Goal: Task Accomplishment & Management: Complete application form

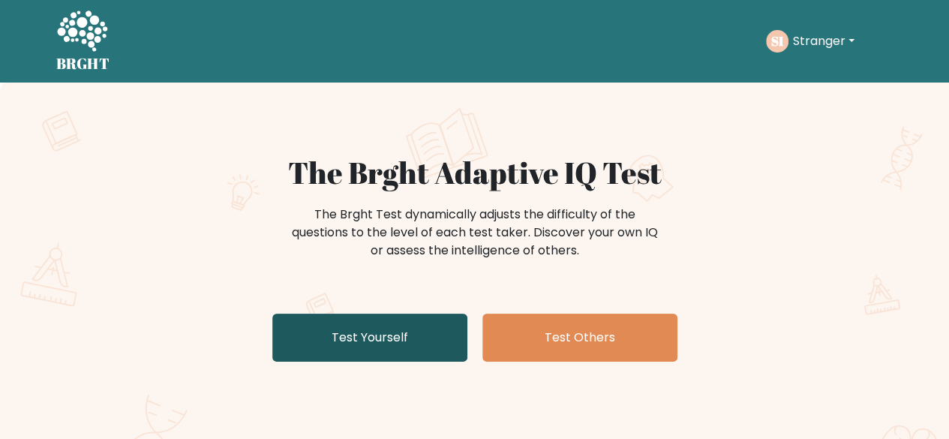
click at [289, 325] on link "Test Yourself" at bounding box center [369, 337] width 195 height 48
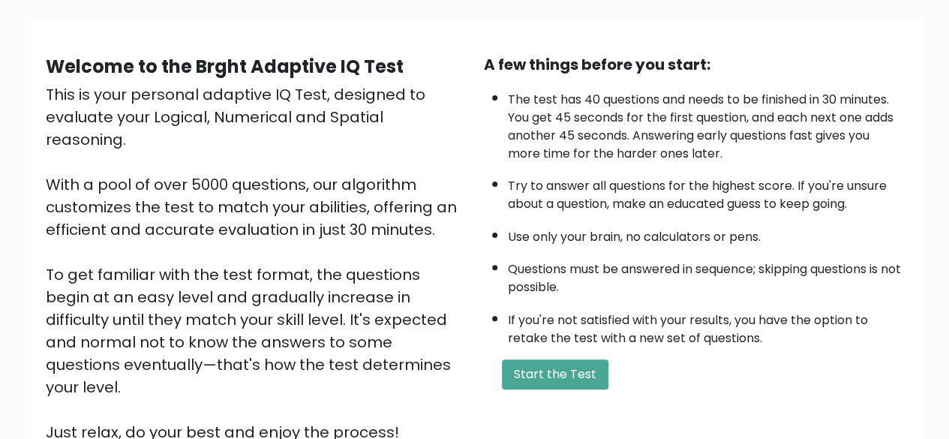
scroll to position [105, 0]
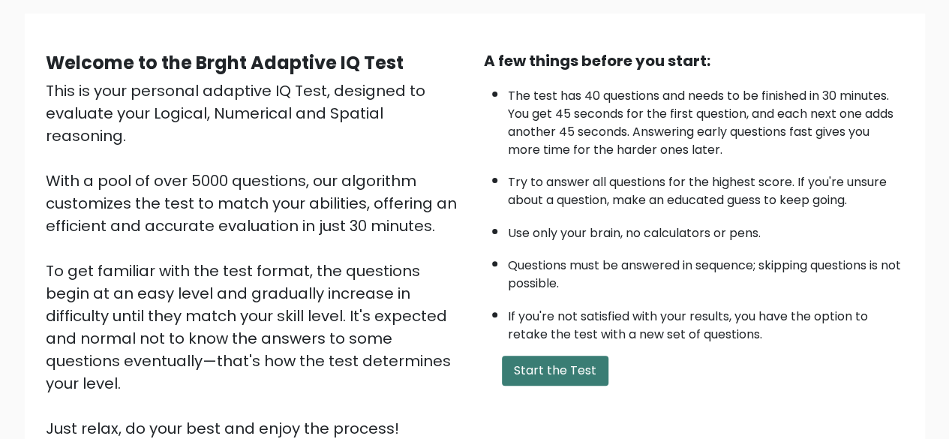
click at [559, 366] on button "Start the Test" at bounding box center [555, 370] width 106 height 30
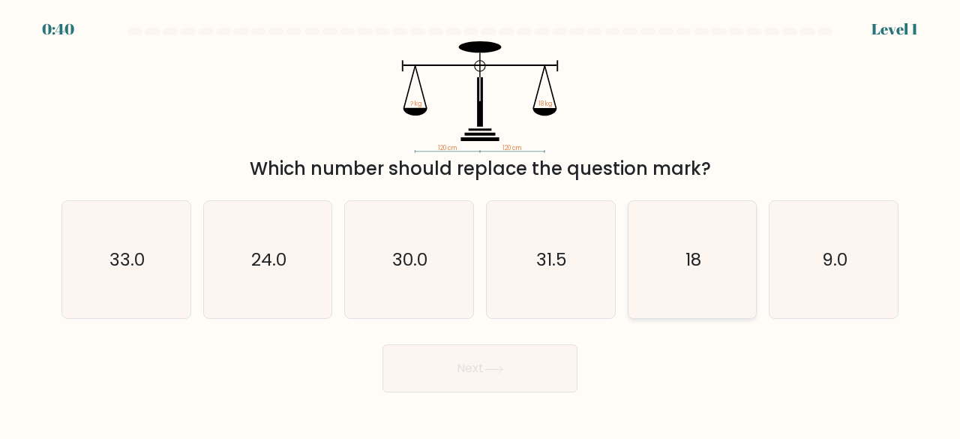
click at [673, 271] on icon "18" at bounding box center [693, 260] width 118 height 118
click at [481, 223] on input "e. 18" at bounding box center [480, 222] width 1 height 4
radio input "true"
click at [434, 370] on button "Next" at bounding box center [479, 368] width 195 height 48
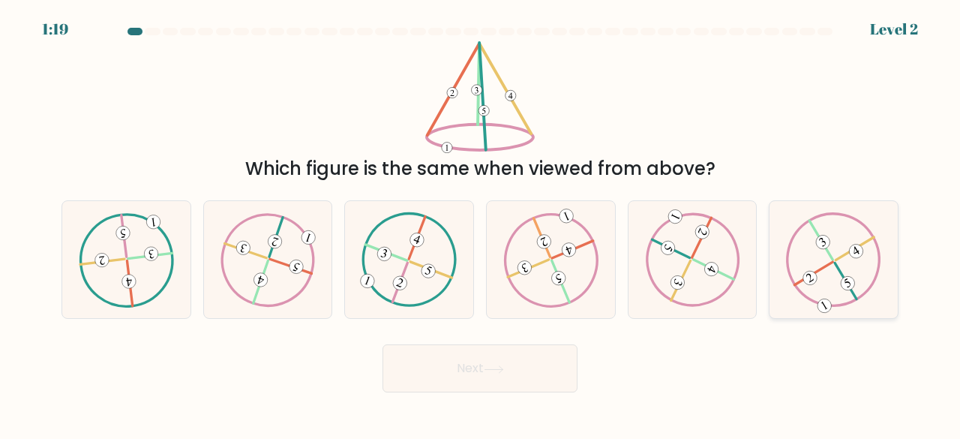
click at [825, 274] on icon at bounding box center [833, 259] width 95 height 94
click at [481, 223] on input "f." at bounding box center [480, 222] width 1 height 4
radio input "true"
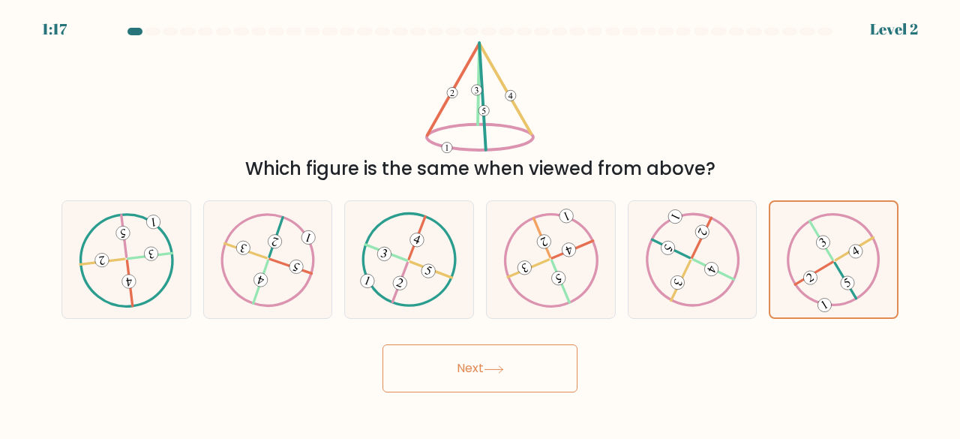
click at [451, 385] on button "Next" at bounding box center [479, 368] width 195 height 48
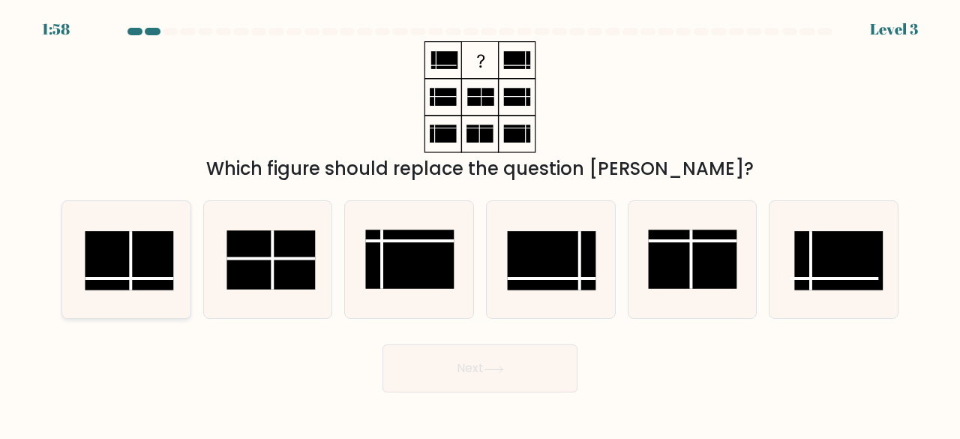
click at [156, 295] on icon at bounding box center [126, 260] width 118 height 118
click at [480, 223] on input "a." at bounding box center [480, 222] width 1 height 4
radio input "true"
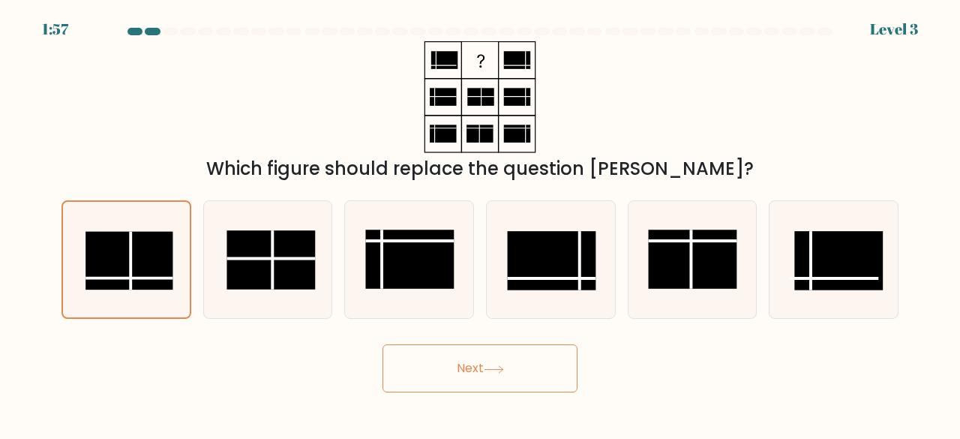
click at [444, 382] on button "Next" at bounding box center [479, 368] width 195 height 48
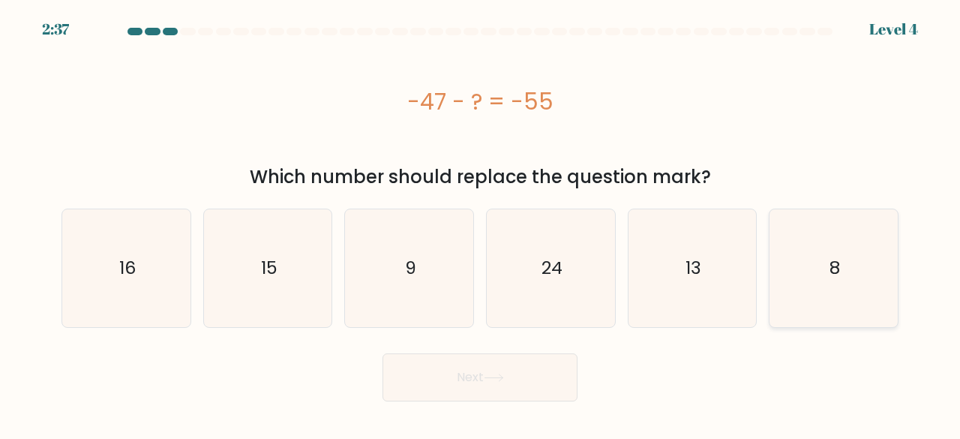
click at [794, 271] on icon "8" at bounding box center [834, 268] width 118 height 118
click at [481, 223] on input "f. 8" at bounding box center [480, 222] width 1 height 4
radio input "true"
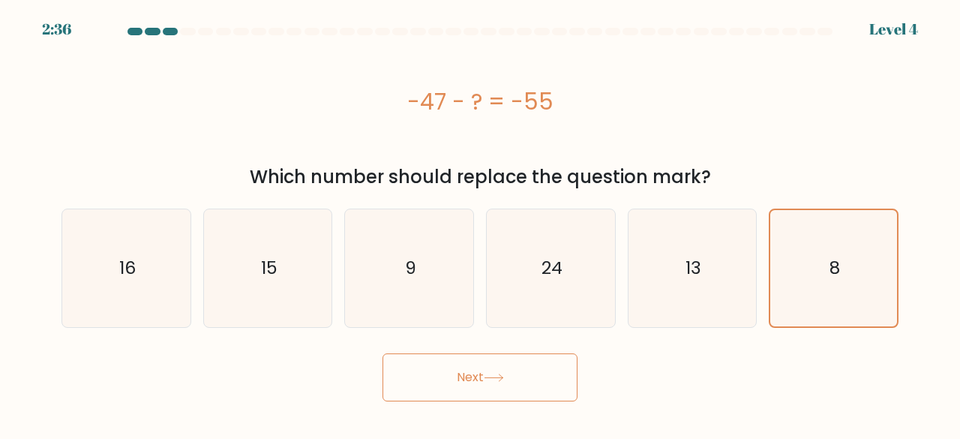
click at [441, 383] on button "Next" at bounding box center [479, 377] width 195 height 48
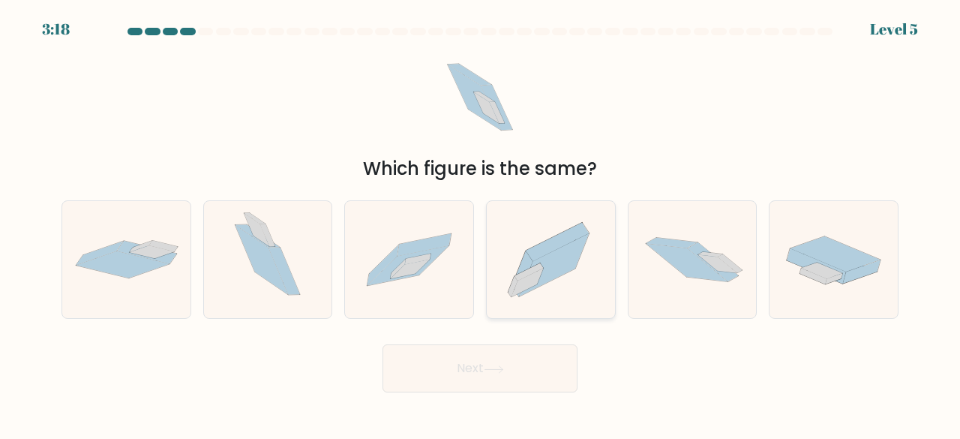
click at [532, 279] on icon at bounding box center [527, 282] width 32 height 28
click at [481, 223] on input "d." at bounding box center [480, 222] width 1 height 4
radio input "true"
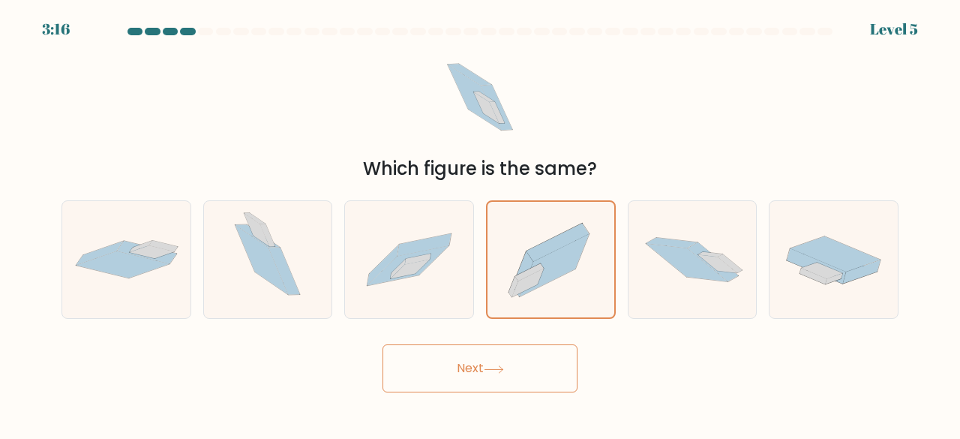
click at [436, 365] on button "Next" at bounding box center [479, 368] width 195 height 48
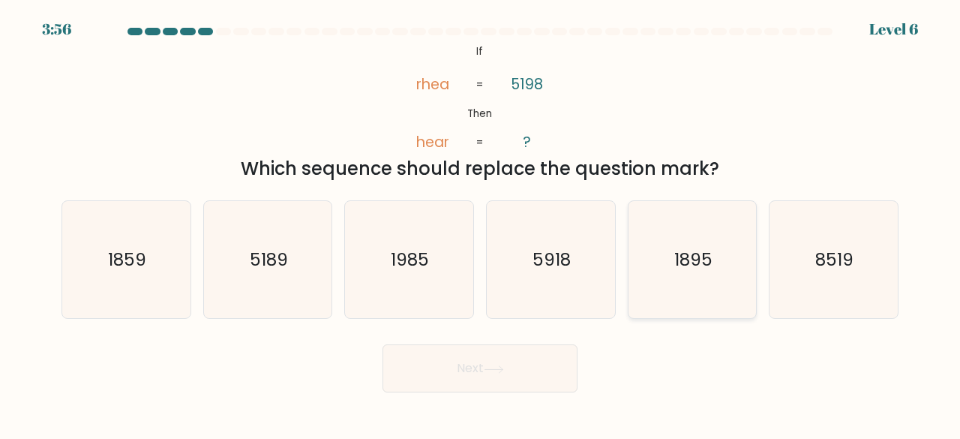
click at [699, 275] on icon "1895" at bounding box center [693, 260] width 118 height 118
click at [481, 223] on input "e. 1895" at bounding box center [480, 222] width 1 height 4
radio input "true"
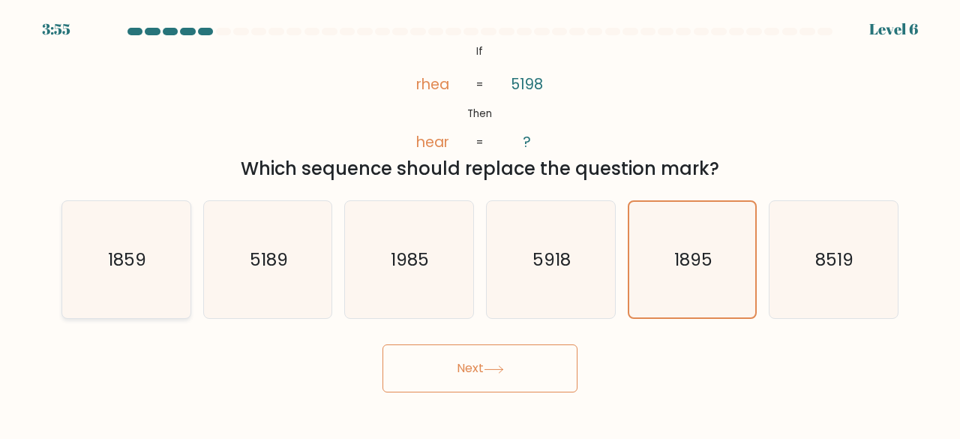
click at [175, 296] on icon "1859" at bounding box center [126, 260] width 118 height 118
click at [480, 223] on input "a. 1859" at bounding box center [480, 222] width 1 height 4
radio input "true"
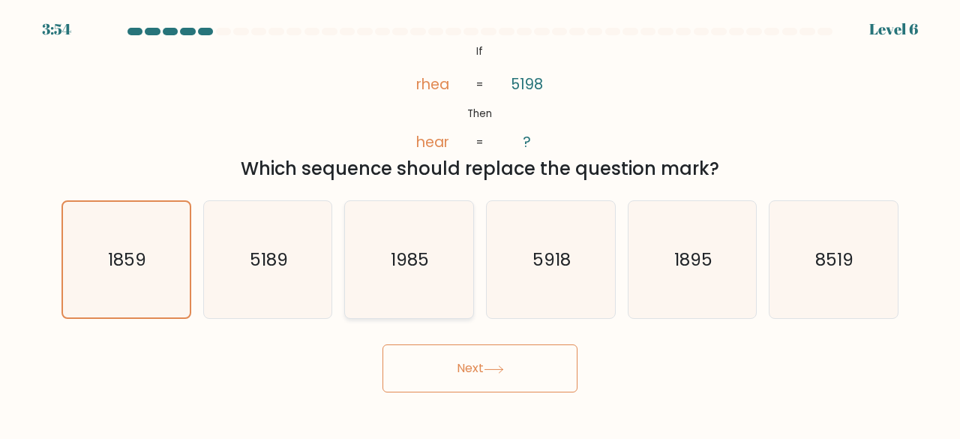
click at [430, 286] on icon "1985" at bounding box center [409, 260] width 118 height 118
click at [480, 223] on input "c. [DATE]" at bounding box center [480, 222] width 1 height 4
radio input "true"
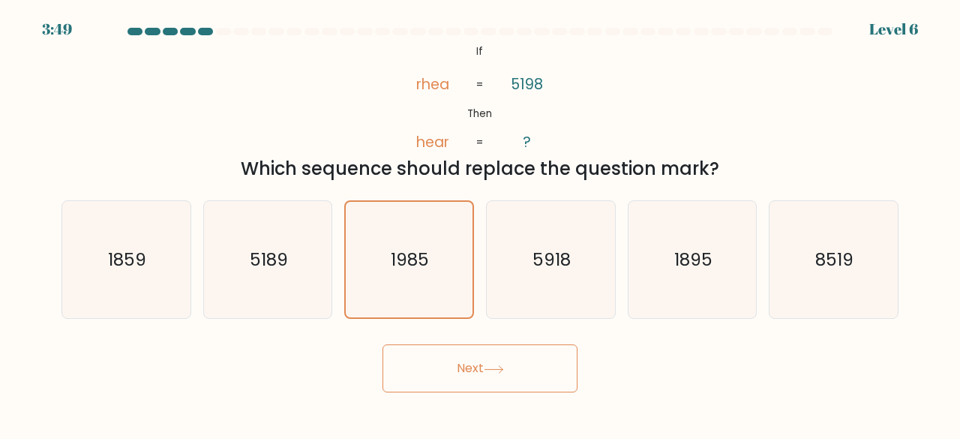
click at [433, 364] on button "Next" at bounding box center [479, 368] width 195 height 48
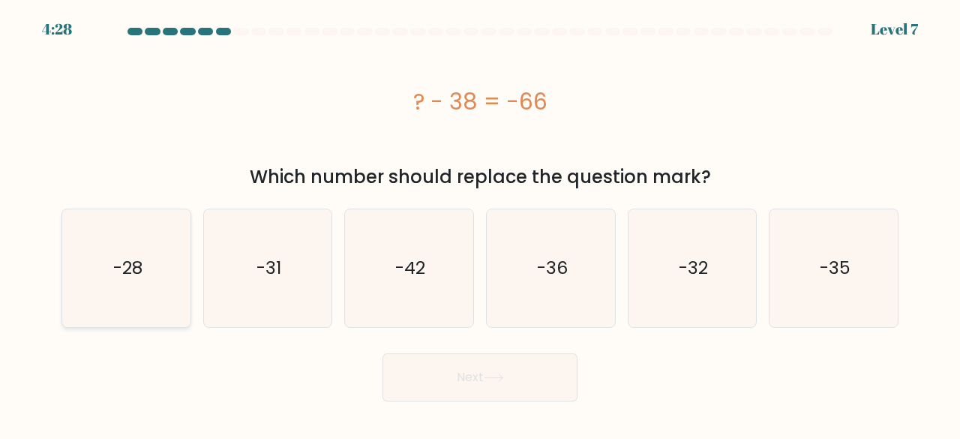
click at [145, 292] on icon "-28" at bounding box center [126, 268] width 118 height 118
click at [480, 223] on input "a. -28" at bounding box center [480, 222] width 1 height 4
radio input "true"
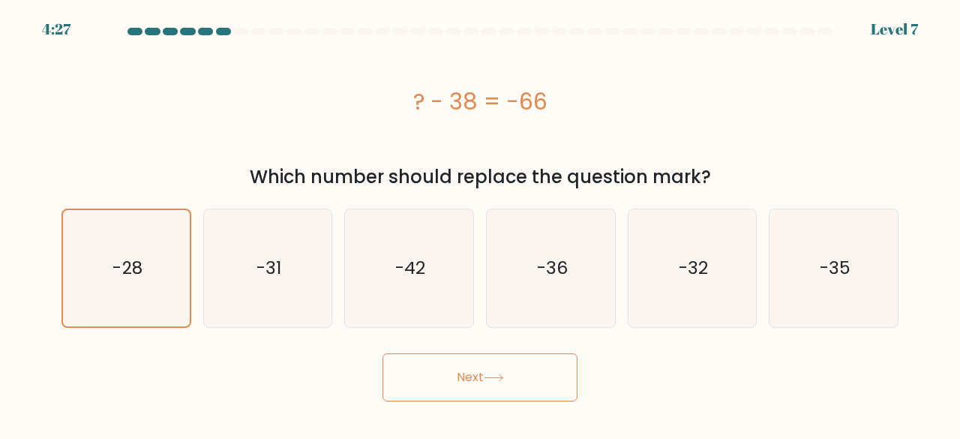
click at [424, 367] on button "Next" at bounding box center [479, 377] width 195 height 48
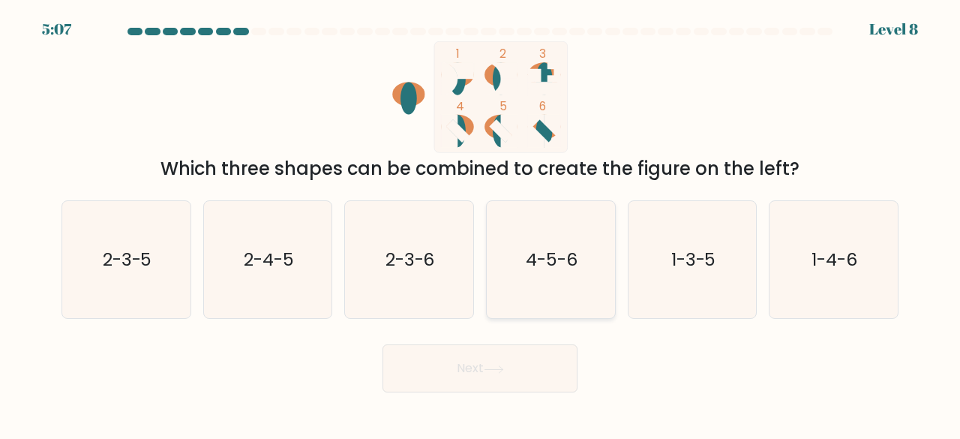
click at [556, 298] on icon "4-5-6" at bounding box center [551, 260] width 118 height 118
click at [481, 223] on input "d. 4-5-6" at bounding box center [480, 222] width 1 height 4
radio input "true"
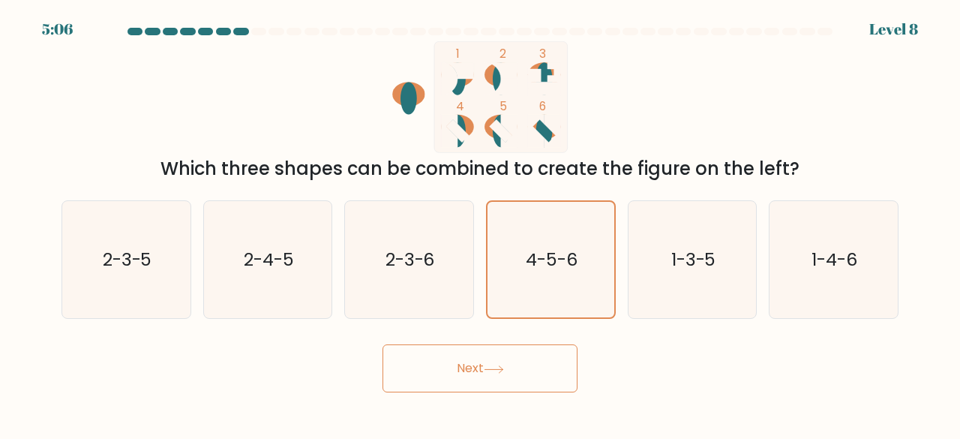
click at [457, 359] on button "Next" at bounding box center [479, 368] width 195 height 48
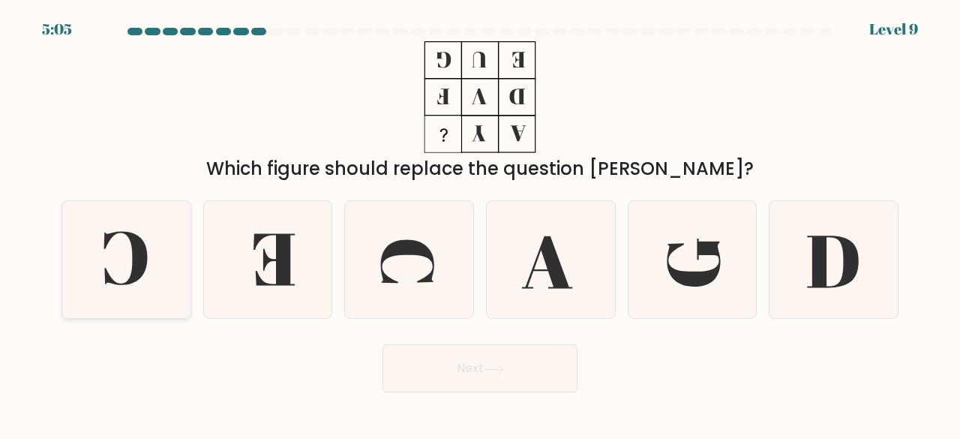
click at [131, 279] on icon at bounding box center [125, 259] width 43 height 54
click at [480, 223] on input "a." at bounding box center [480, 222] width 1 height 4
radio input "true"
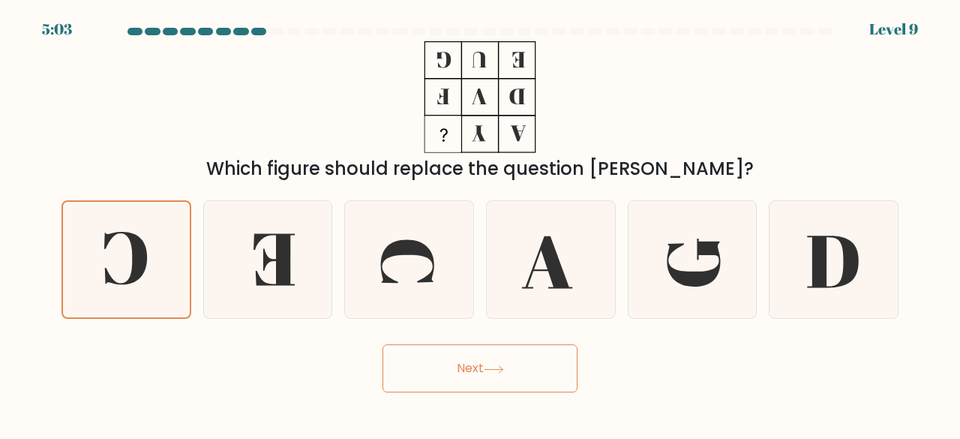
click at [451, 362] on button "Next" at bounding box center [479, 368] width 195 height 48
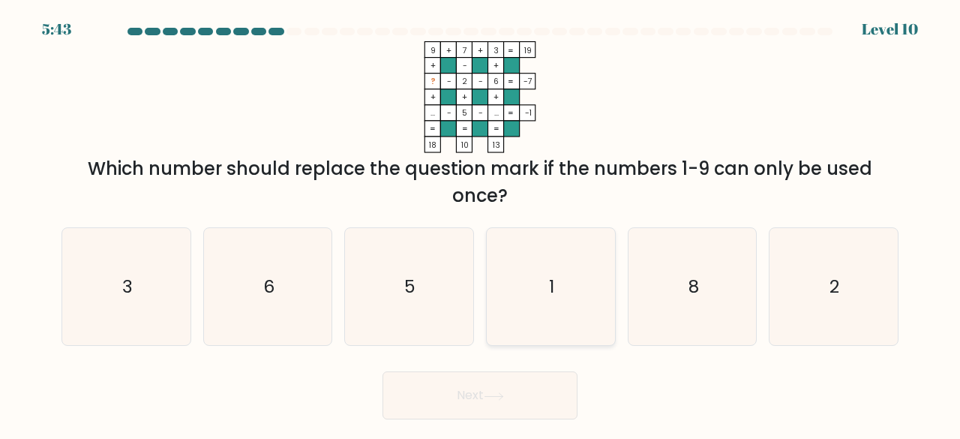
click at [541, 285] on icon "1" at bounding box center [551, 287] width 118 height 118
click at [481, 223] on input "d. 1" at bounding box center [480, 222] width 1 height 4
radio input "true"
click at [439, 373] on button "Next" at bounding box center [479, 395] width 195 height 48
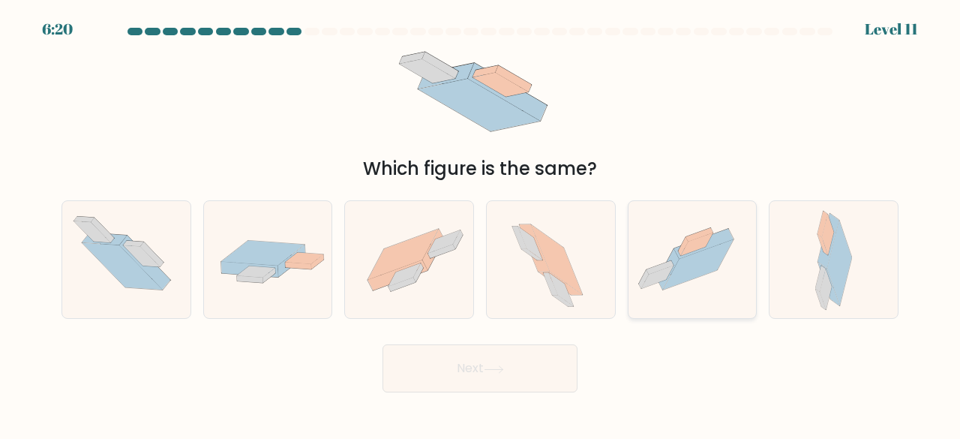
click at [686, 268] on icon at bounding box center [698, 265] width 70 height 50
click at [481, 223] on input "e." at bounding box center [480, 222] width 1 height 4
radio input "true"
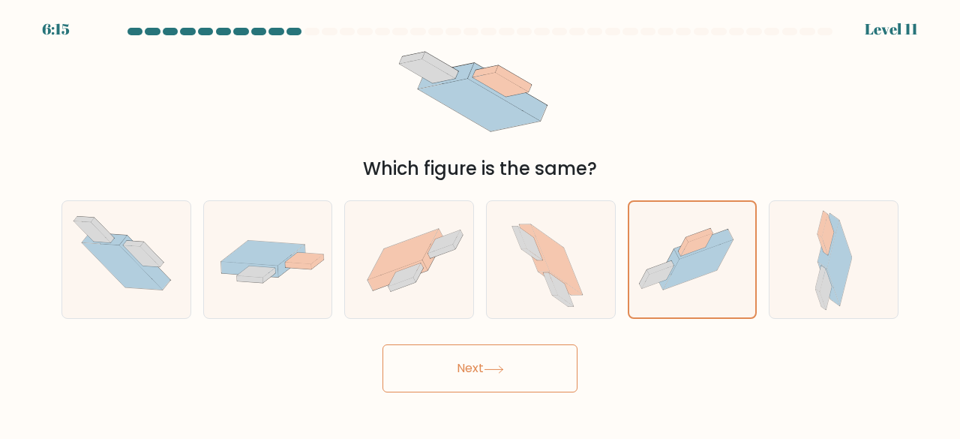
click at [464, 358] on button "Next" at bounding box center [479, 368] width 195 height 48
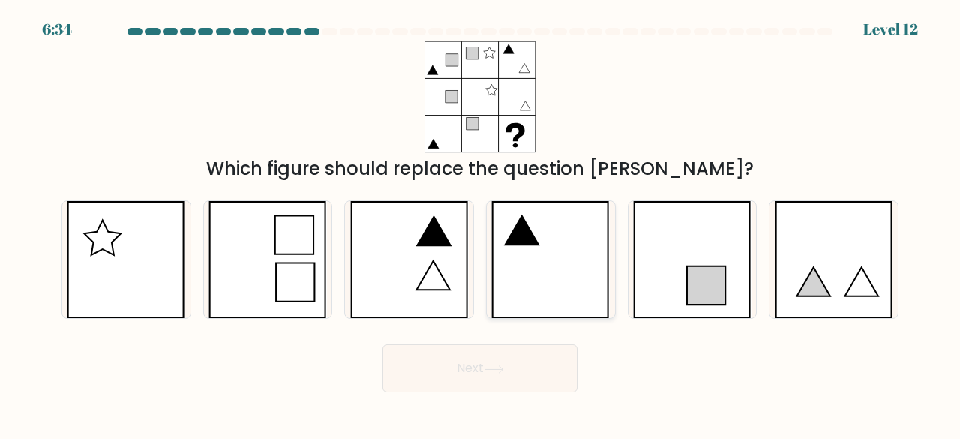
click at [596, 284] on icon at bounding box center [550, 260] width 118 height 118
click at [481, 223] on input "d." at bounding box center [480, 222] width 1 height 4
radio input "true"
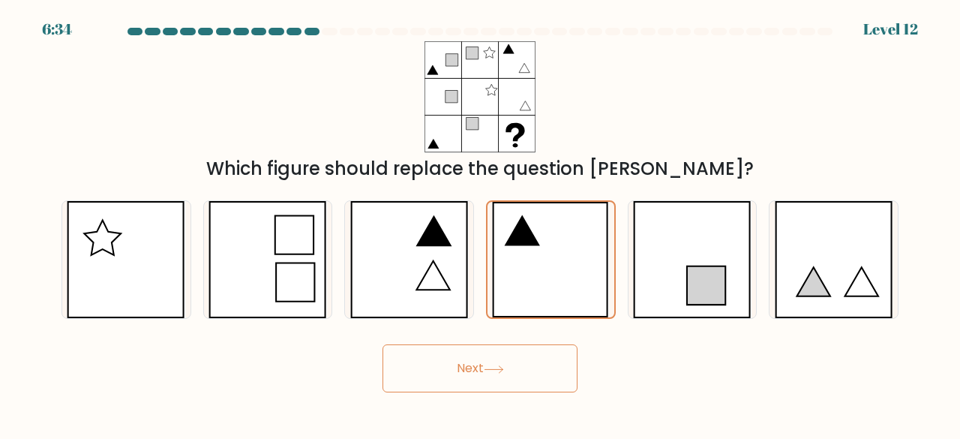
click at [424, 382] on button "Next" at bounding box center [479, 368] width 195 height 48
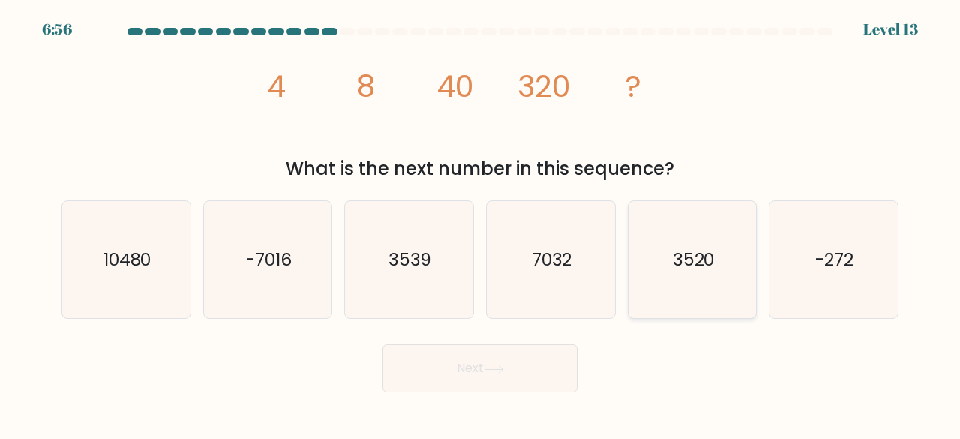
click at [688, 289] on icon "3520" at bounding box center [693, 260] width 118 height 118
click at [481, 223] on input "e. 3520" at bounding box center [480, 222] width 1 height 4
radio input "true"
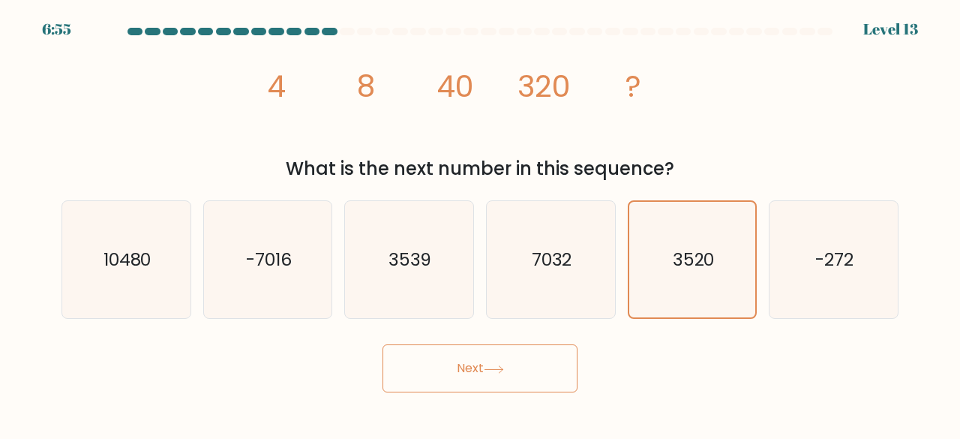
click at [424, 365] on button "Next" at bounding box center [479, 368] width 195 height 48
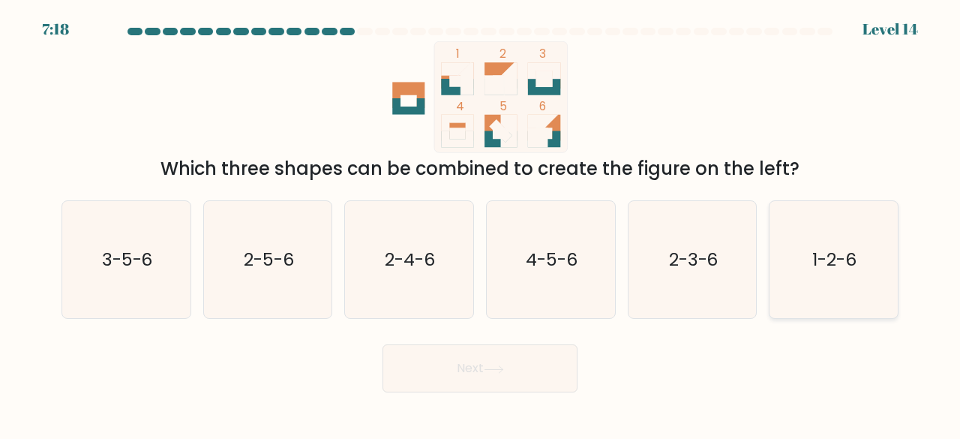
click at [775, 298] on icon "1-2-6" at bounding box center [834, 260] width 118 height 118
click at [481, 223] on input "f. 1-2-6" at bounding box center [480, 222] width 1 height 4
radio input "true"
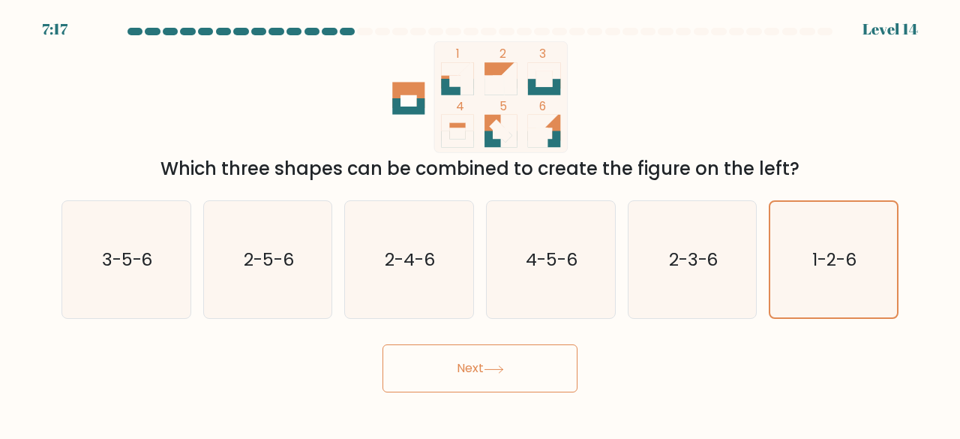
click at [412, 384] on button "Next" at bounding box center [479, 368] width 195 height 48
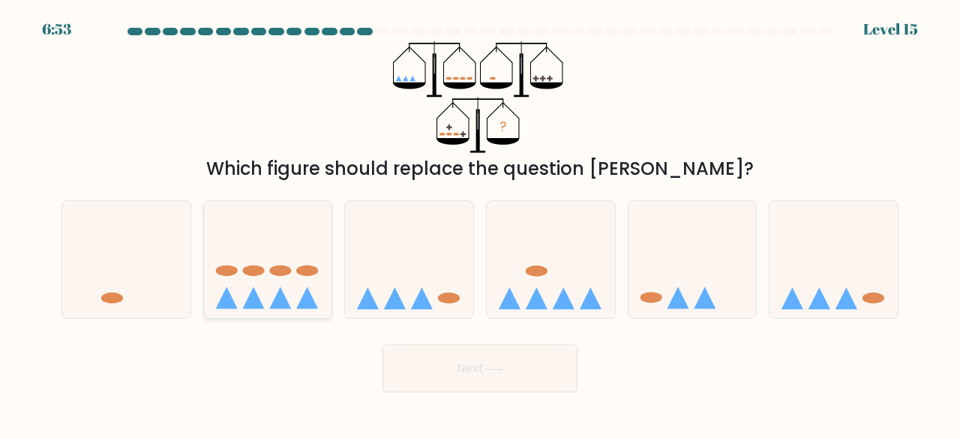
click at [252, 284] on icon at bounding box center [268, 259] width 128 height 106
click at [480, 223] on input "b." at bounding box center [480, 222] width 1 height 4
radio input "true"
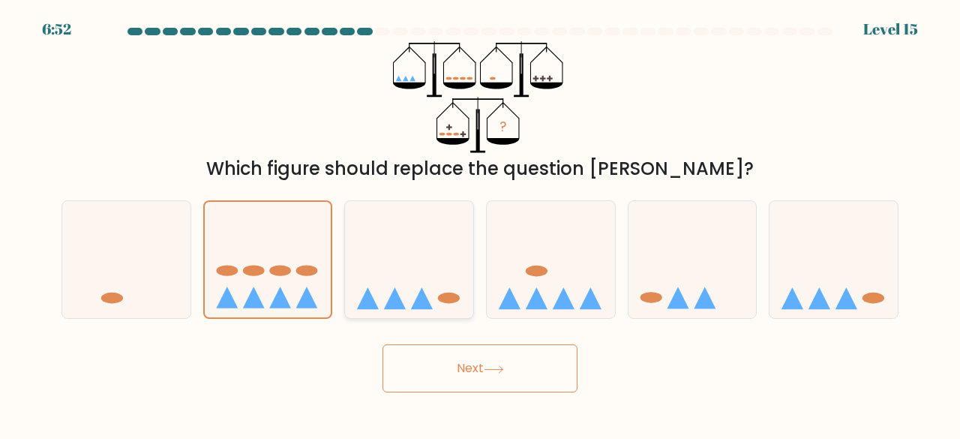
click at [422, 293] on icon at bounding box center [422, 298] width 22 height 22
click at [480, 223] on input "c." at bounding box center [480, 222] width 1 height 4
radio input "true"
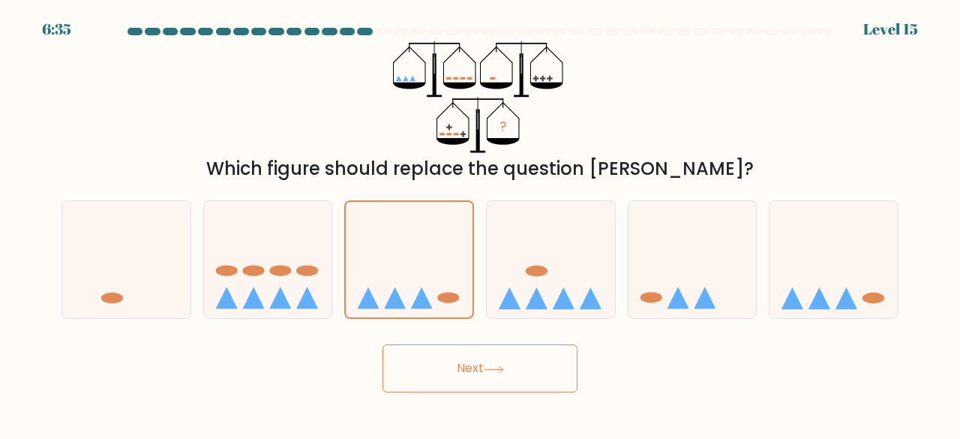
drag, startPoint x: 565, startPoint y: 253, endPoint x: 277, endPoint y: 386, distance: 317.1
click at [277, 386] on form at bounding box center [480, 210] width 960 height 364
click at [556, 277] on icon at bounding box center [551, 259] width 128 height 106
click at [481, 223] on input "d." at bounding box center [480, 222] width 1 height 4
radio input "true"
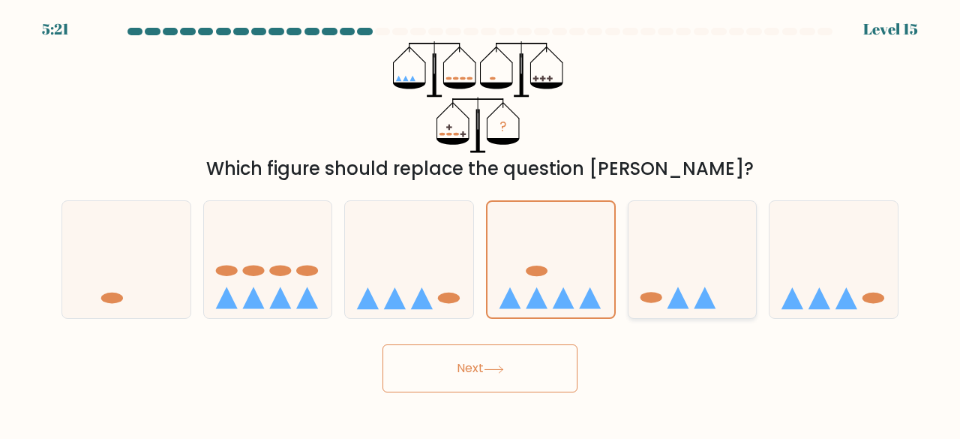
click at [660, 269] on icon at bounding box center [692, 259] width 128 height 106
click at [481, 223] on input "e." at bounding box center [480, 222] width 1 height 4
radio input "true"
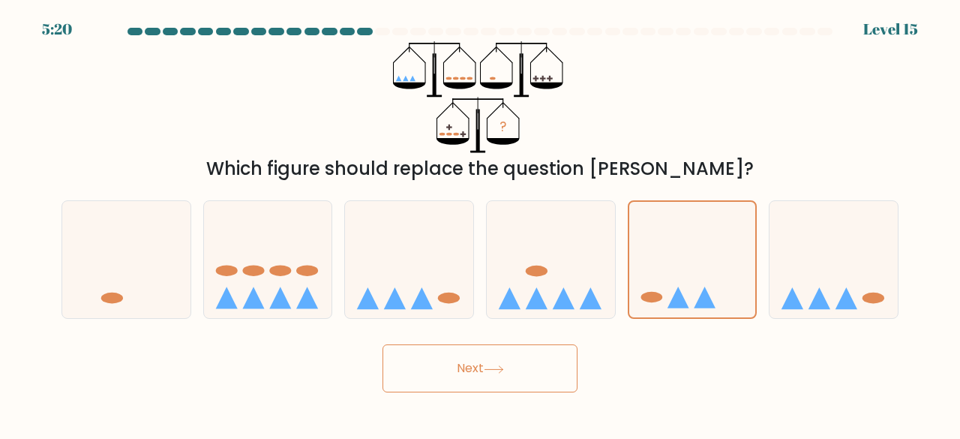
click at [475, 366] on button "Next" at bounding box center [479, 368] width 195 height 48
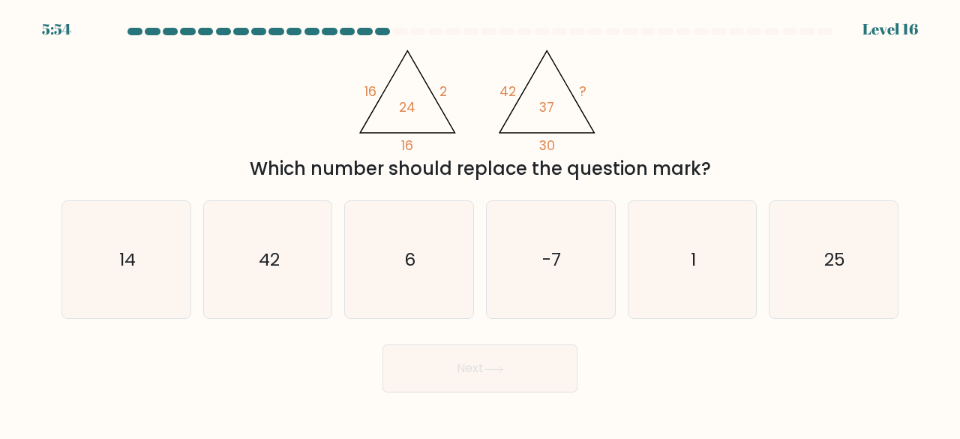
drag, startPoint x: 448, startPoint y: 91, endPoint x: 458, endPoint y: 98, distance: 12.3
click at [458, 98] on icon "@import url('[URL][DOMAIN_NAME]); 16 2 16 24 @import url('[URL][DOMAIN_NAME]); …" at bounding box center [480, 97] width 256 height 112
click at [402, 286] on icon "6" at bounding box center [409, 260] width 118 height 118
click at [480, 223] on input "c. 6" at bounding box center [480, 222] width 1 height 4
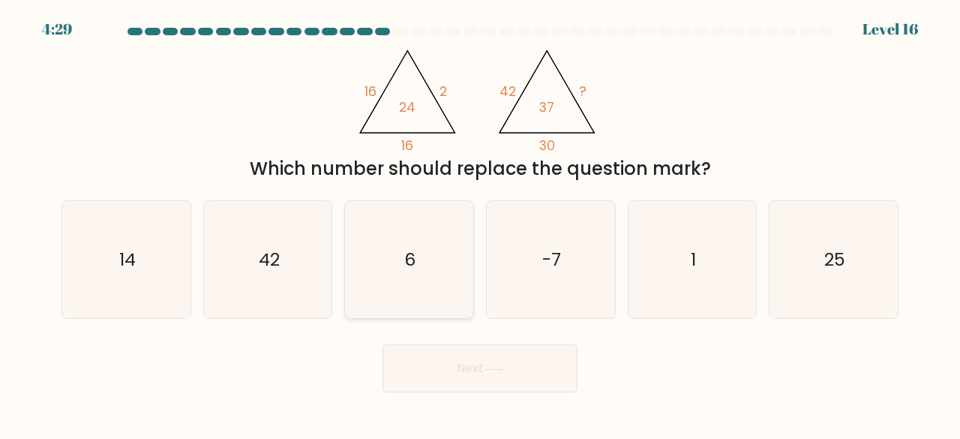
radio input "true"
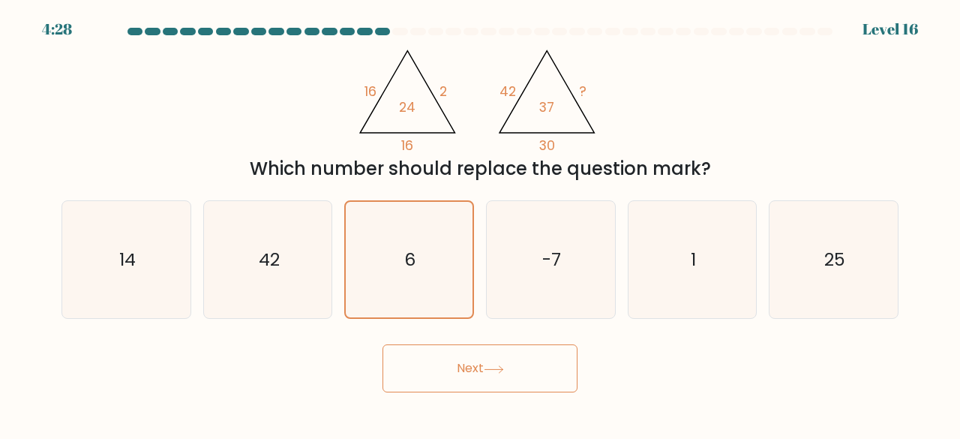
click at [467, 356] on button "Next" at bounding box center [479, 368] width 195 height 48
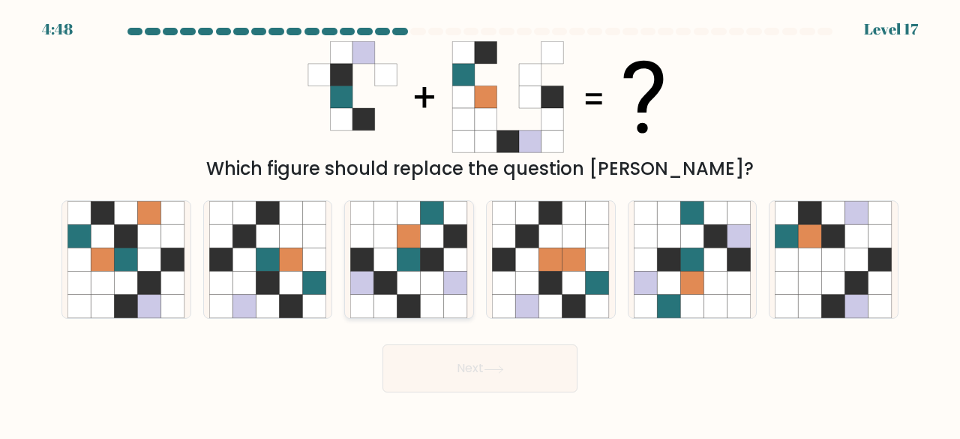
click at [405, 298] on icon at bounding box center [408, 306] width 23 height 23
click at [480, 223] on input "c." at bounding box center [480, 222] width 1 height 4
radio input "true"
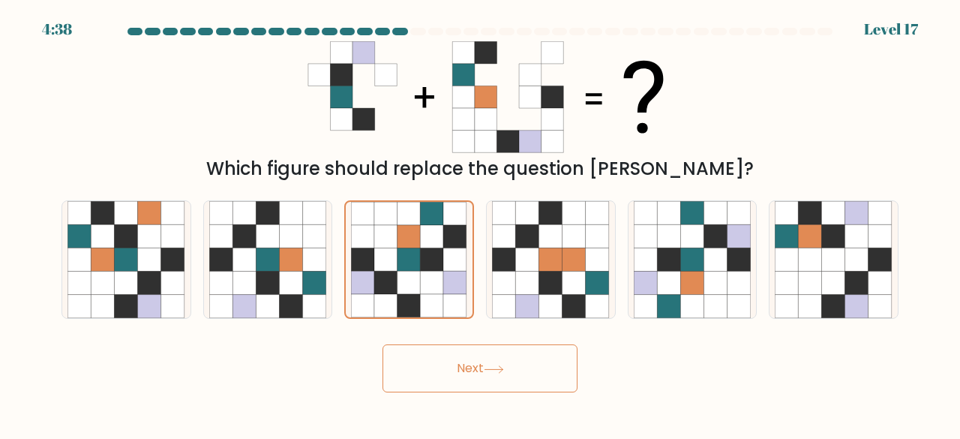
click at [467, 376] on button "Next" at bounding box center [479, 368] width 195 height 48
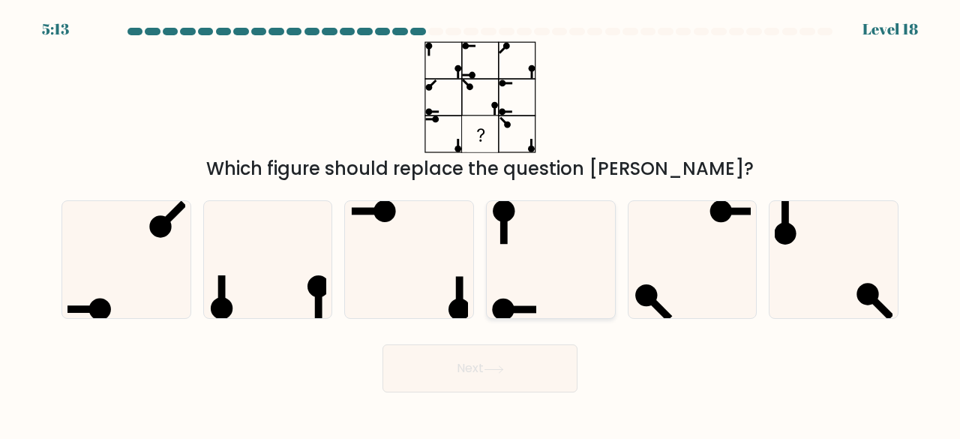
click at [532, 277] on icon at bounding box center [551, 260] width 118 height 118
click at [481, 223] on input "d." at bounding box center [480, 222] width 1 height 4
radio input "true"
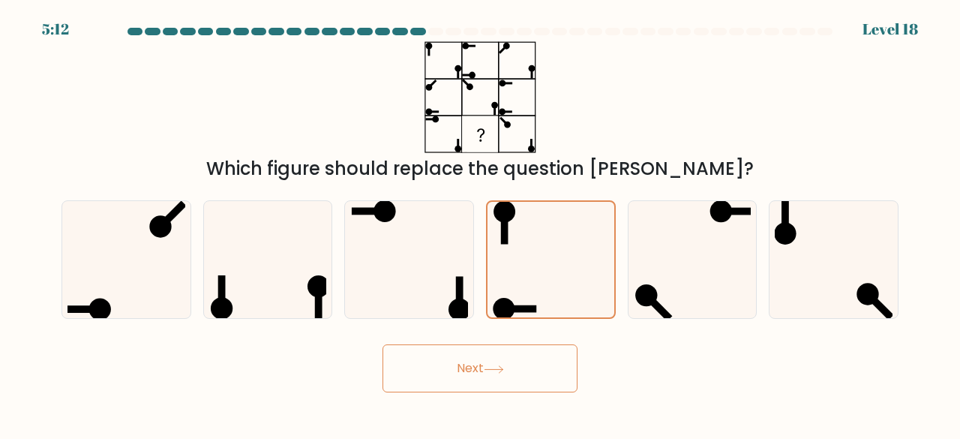
click at [424, 358] on button "Next" at bounding box center [479, 368] width 195 height 48
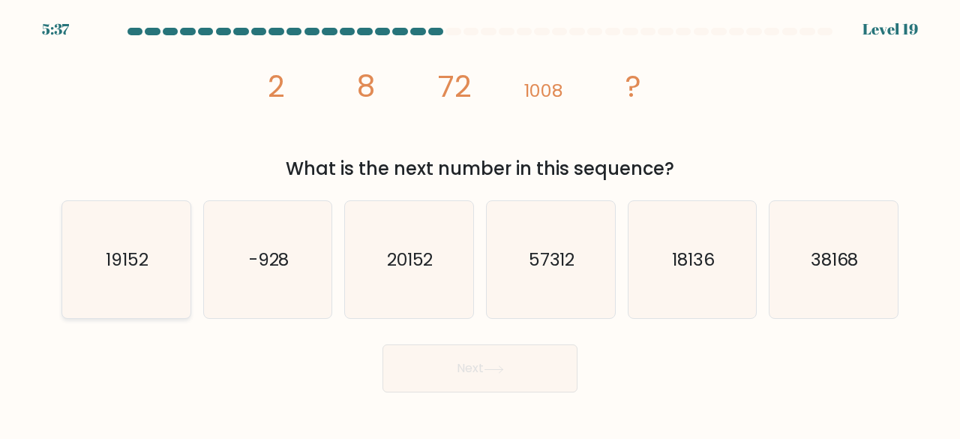
click at [135, 314] on icon "19152" at bounding box center [126, 260] width 118 height 118
click at [480, 223] on input "a. 19152" at bounding box center [480, 222] width 1 height 4
radio input "true"
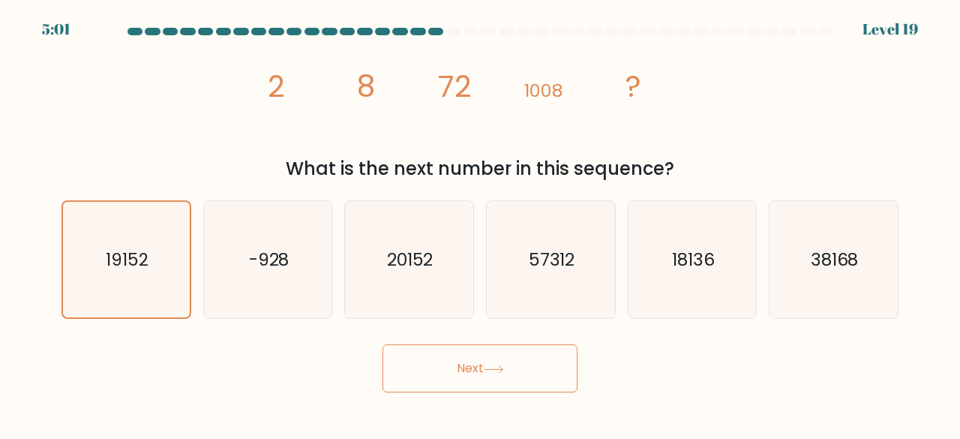
click at [406, 370] on button "Next" at bounding box center [479, 368] width 195 height 48
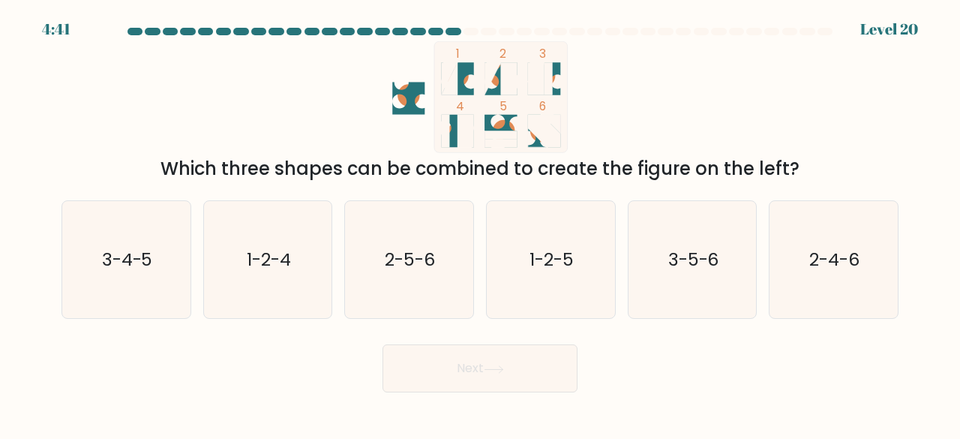
click at [303, 371] on div "Next" at bounding box center [479, 364] width 855 height 55
click at [108, 311] on icon "3-4-5" at bounding box center [126, 260] width 118 height 118
click at [480, 223] on input "a. 3-4-5" at bounding box center [480, 222] width 1 height 4
radio input "true"
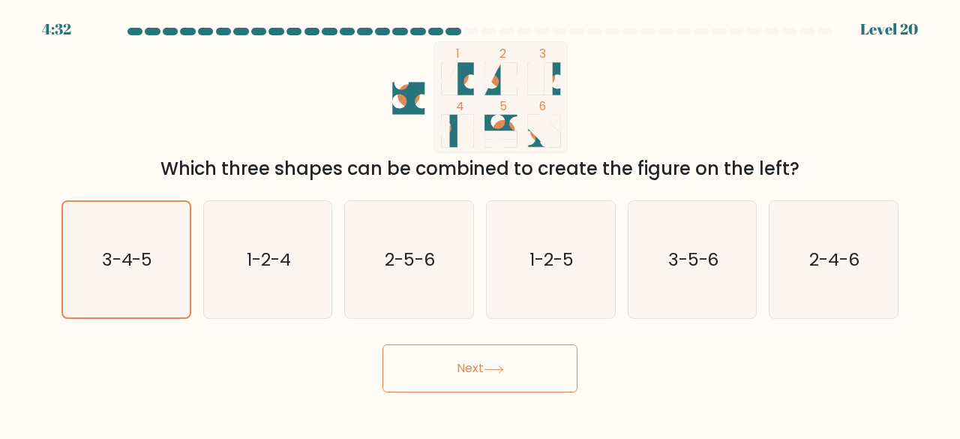
click at [457, 359] on button "Next" at bounding box center [479, 368] width 195 height 48
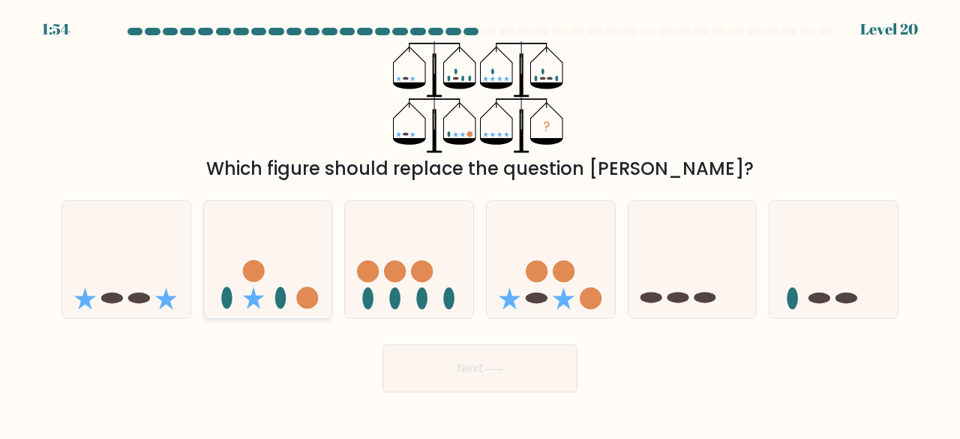
click at [270, 257] on icon at bounding box center [268, 259] width 128 height 106
click at [480, 223] on input "b." at bounding box center [480, 222] width 1 height 4
radio input "true"
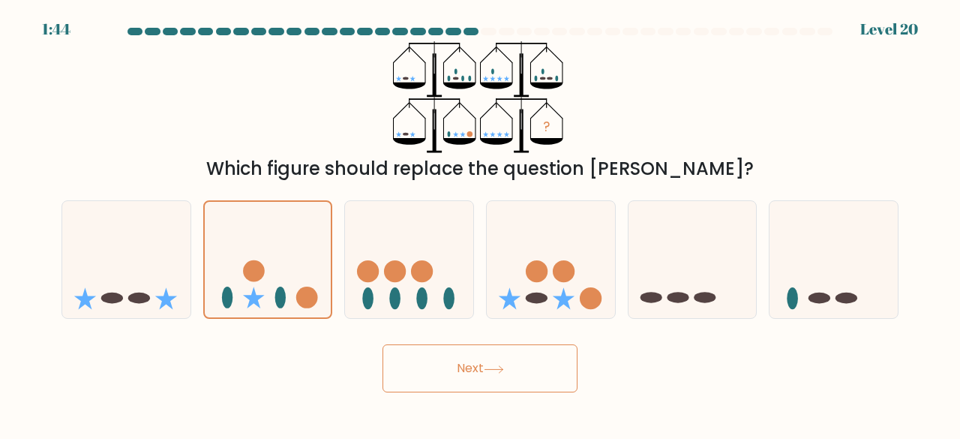
click at [434, 357] on button "Next" at bounding box center [479, 368] width 195 height 48
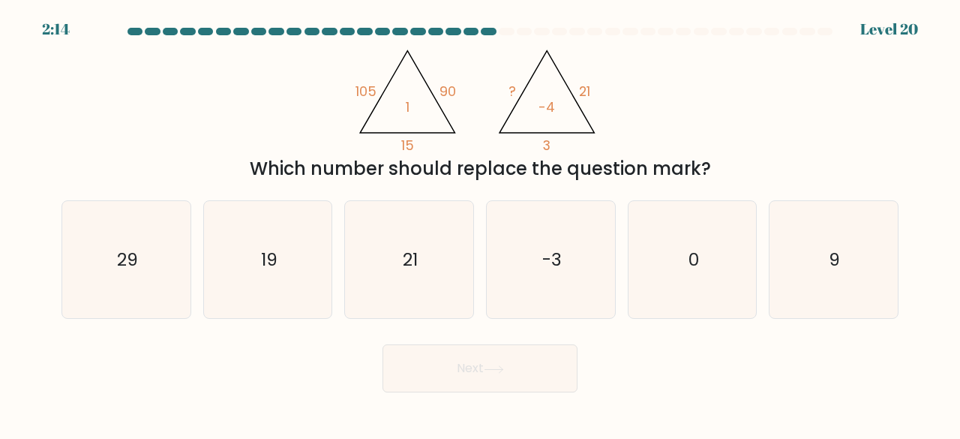
click at [457, 148] on icon "@import url('[URL][DOMAIN_NAME]); 105 90 15 1 @import url('[URL][DOMAIN_NAME]);…" at bounding box center [480, 97] width 256 height 112
click at [824, 268] on icon "9" at bounding box center [834, 260] width 118 height 118
click at [481, 223] on input "f. 9" at bounding box center [480, 222] width 1 height 4
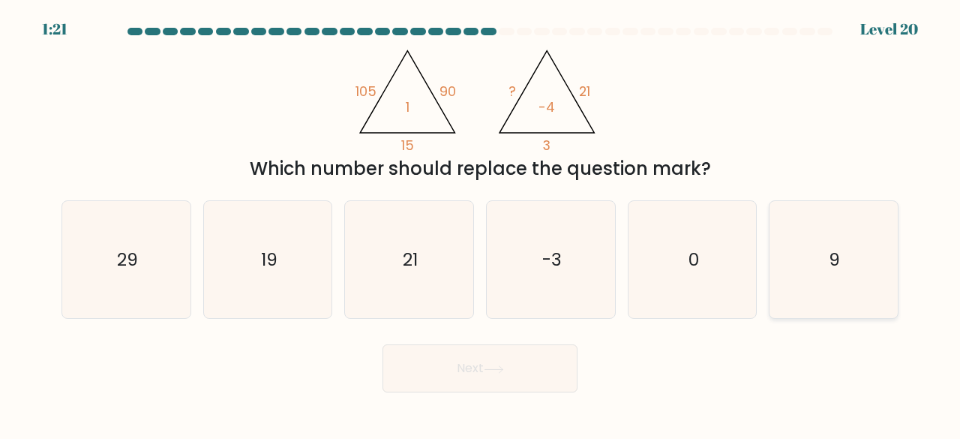
radio input "true"
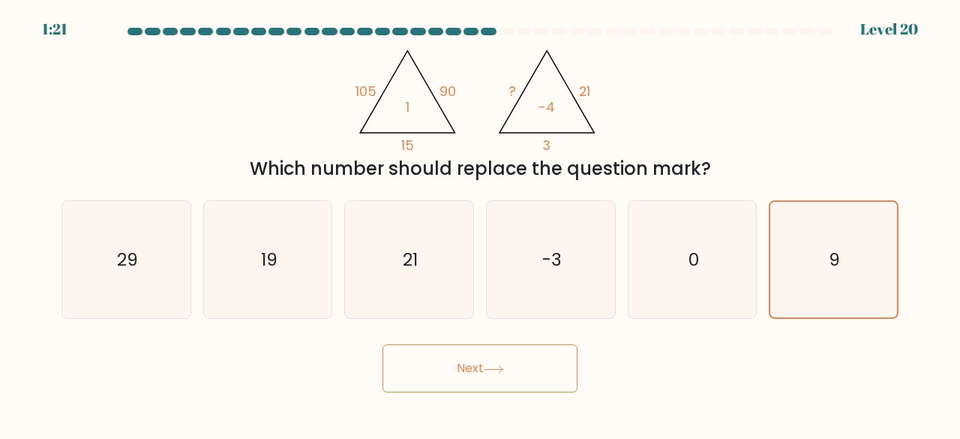
click at [456, 369] on button "Next" at bounding box center [479, 368] width 195 height 48
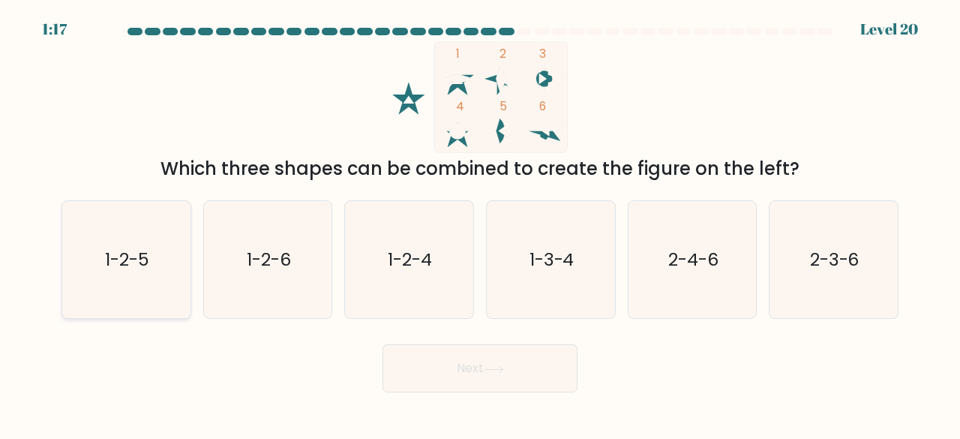
click at [132, 259] on text "1-2-5" at bounding box center [127, 259] width 44 height 25
click at [480, 223] on input "a. 1-2-5" at bounding box center [480, 222] width 1 height 4
radio input "true"
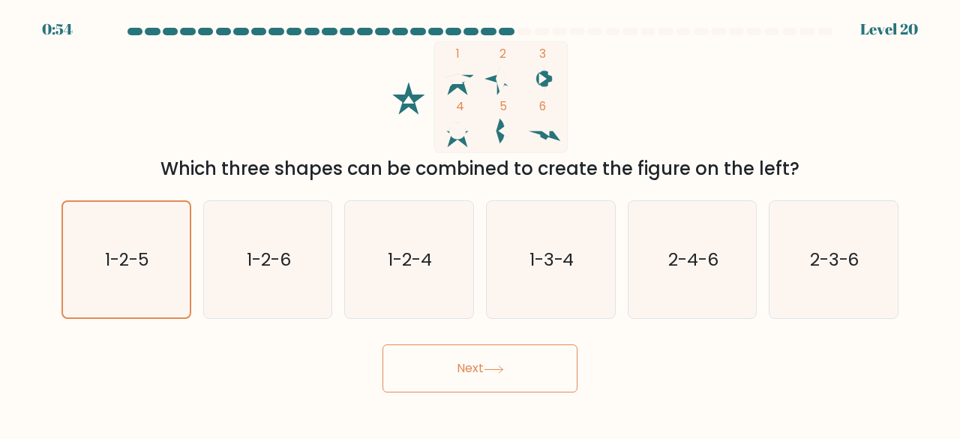
click at [462, 370] on button "Next" at bounding box center [479, 368] width 195 height 48
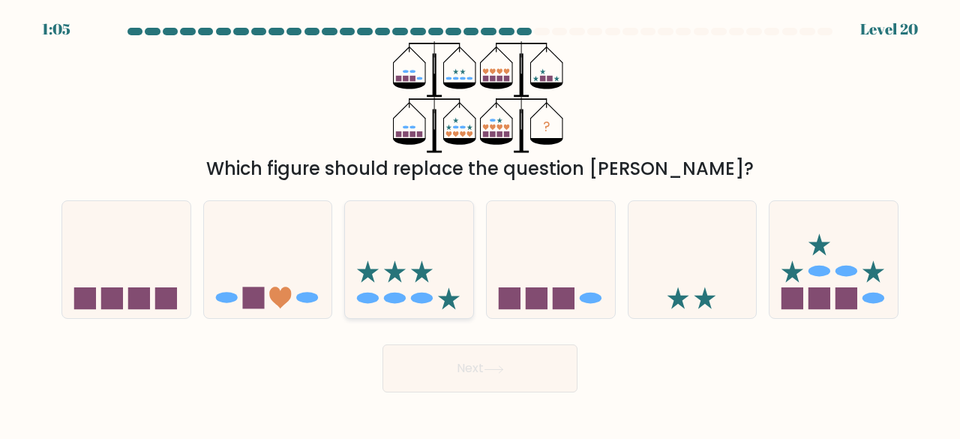
click at [399, 289] on icon at bounding box center [409, 259] width 128 height 106
click at [480, 223] on input "c." at bounding box center [480, 222] width 1 height 4
radio input "true"
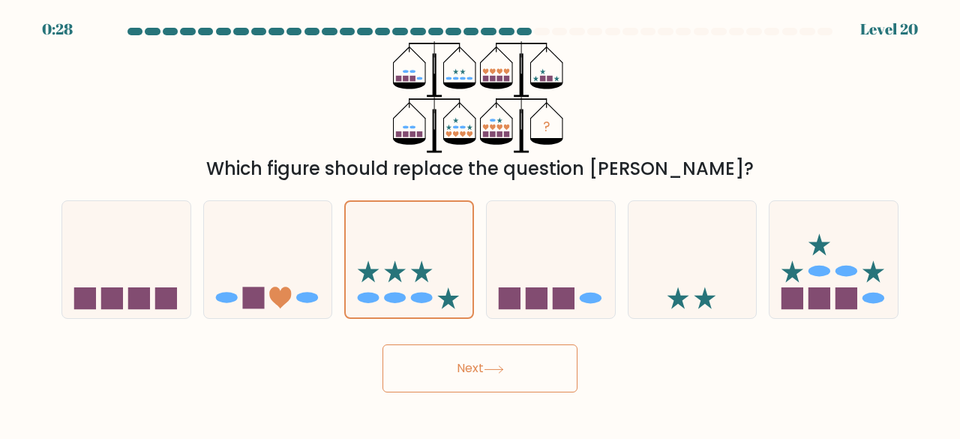
click at [502, 371] on icon at bounding box center [494, 369] width 20 height 8
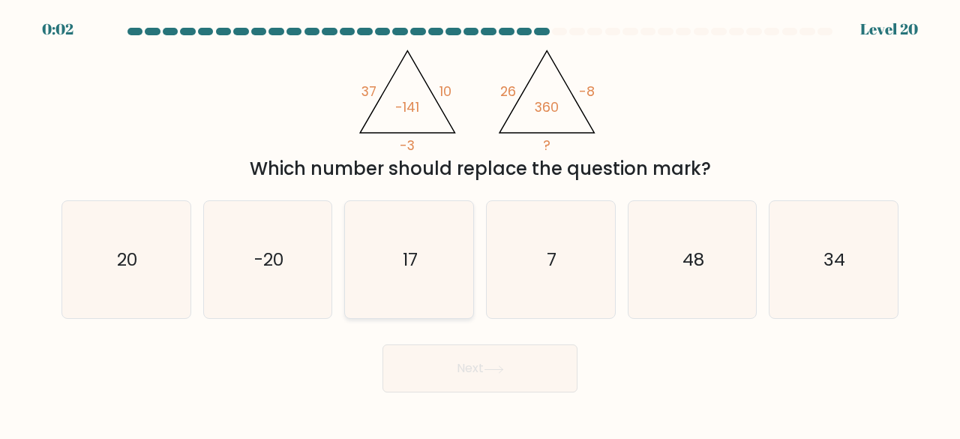
click at [409, 274] on icon "17" at bounding box center [409, 260] width 118 height 118
click at [480, 223] on input "c. 17" at bounding box center [480, 222] width 1 height 4
radio input "true"
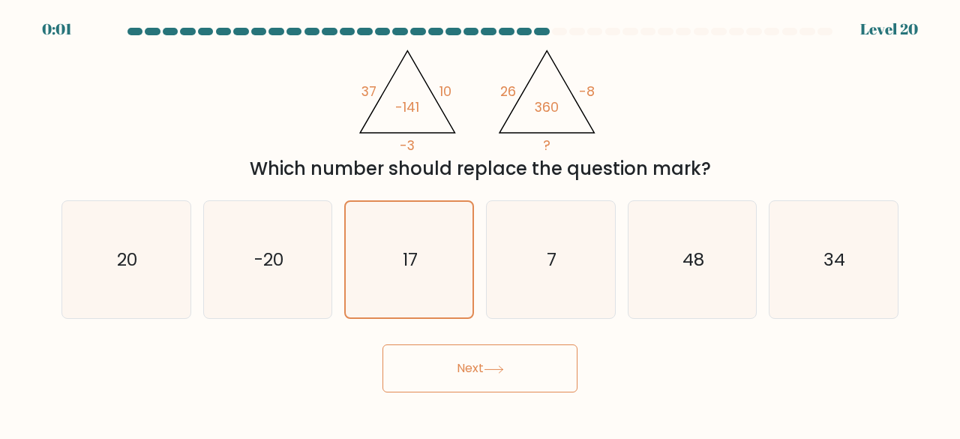
click at [462, 363] on button "Next" at bounding box center [479, 368] width 195 height 48
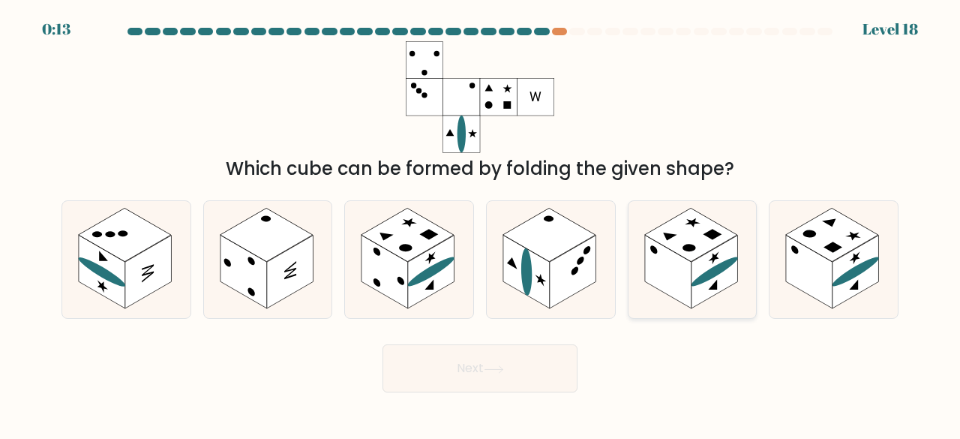
click at [672, 280] on rect at bounding box center [668, 271] width 46 height 73
click at [481, 223] on input "e." at bounding box center [480, 222] width 1 height 4
radio input "true"
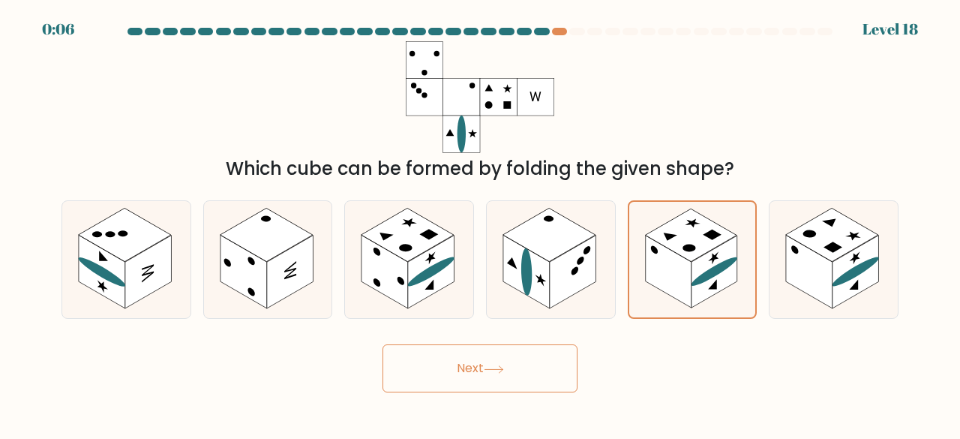
click at [499, 355] on button "Next" at bounding box center [479, 368] width 195 height 48
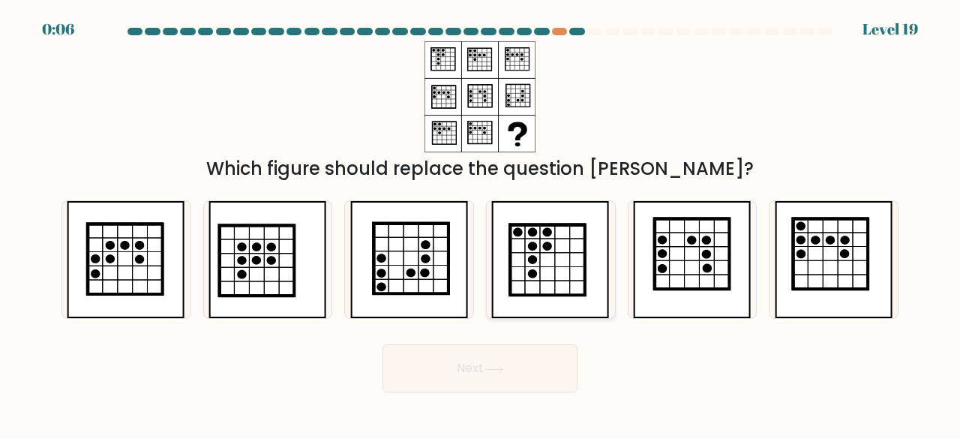
click at [571, 278] on icon at bounding box center [548, 260] width 75 height 70
click at [481, 223] on input "d." at bounding box center [480, 222] width 1 height 4
radio input "true"
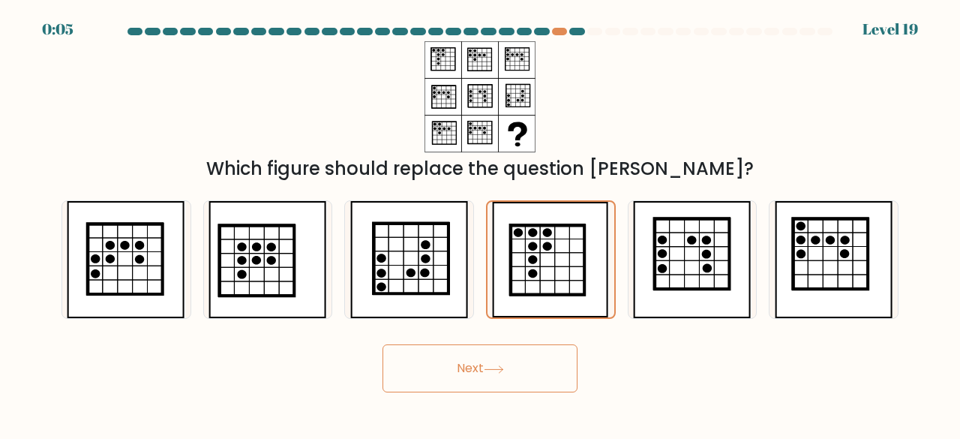
click at [530, 367] on button "Next" at bounding box center [479, 368] width 195 height 48
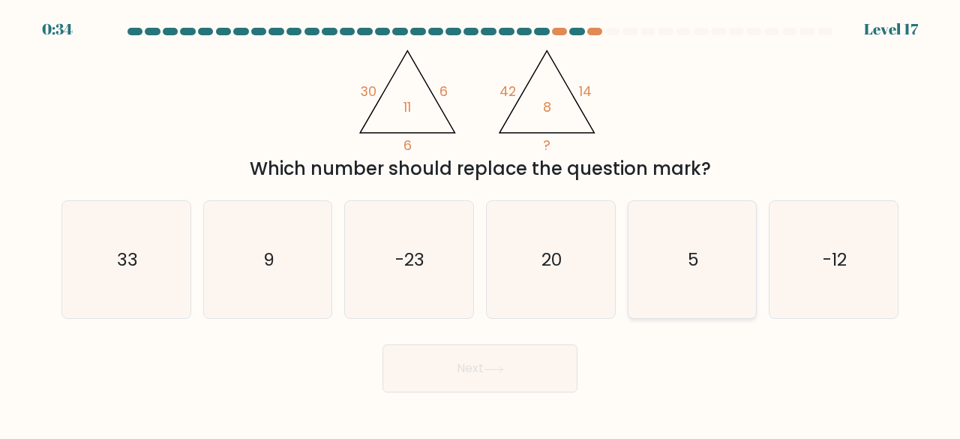
click at [647, 259] on icon "5" at bounding box center [693, 260] width 118 height 118
click at [481, 223] on input "e. 5" at bounding box center [480, 222] width 1 height 4
radio input "true"
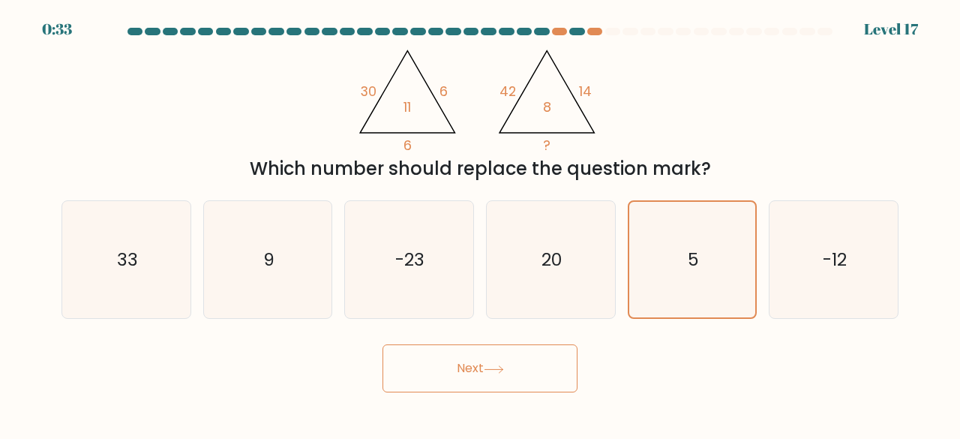
click at [436, 400] on body "0:33 Level 17" at bounding box center [480, 219] width 960 height 439
click at [409, 370] on button "Next" at bounding box center [479, 368] width 195 height 48
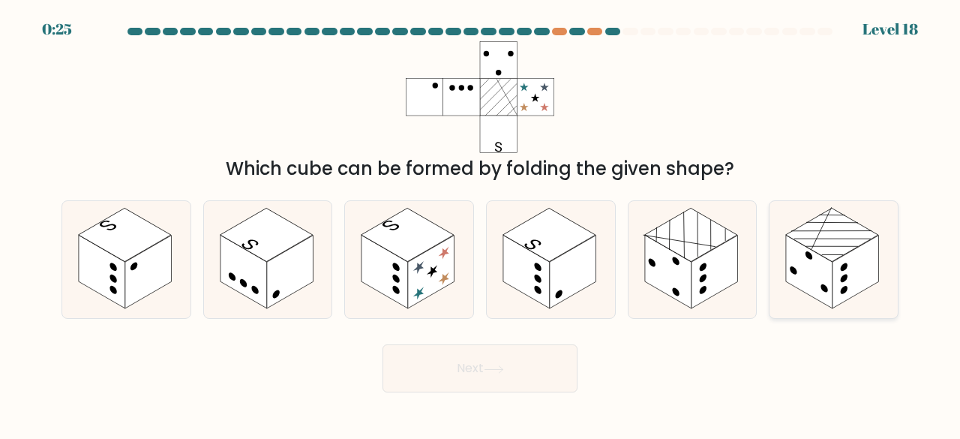
click at [771, 295] on icon at bounding box center [833, 260] width 128 height 118
click at [481, 223] on input "f." at bounding box center [480, 222] width 1 height 4
radio input "true"
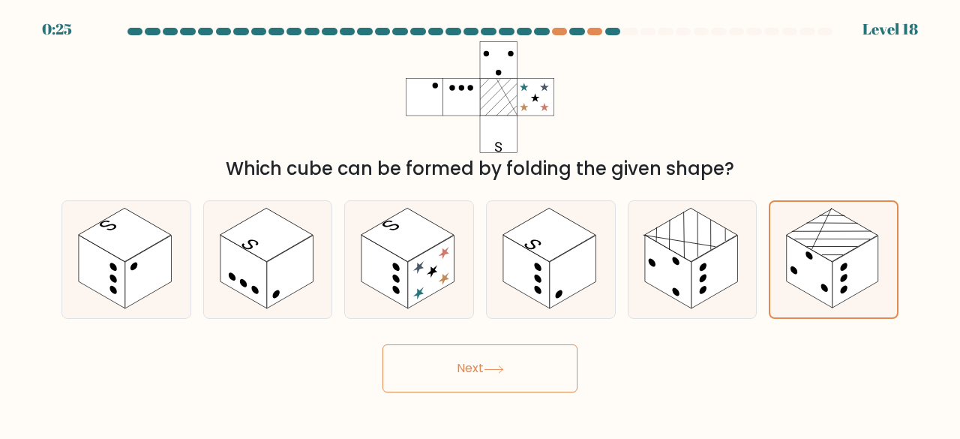
click at [472, 376] on button "Next" at bounding box center [479, 368] width 195 height 48
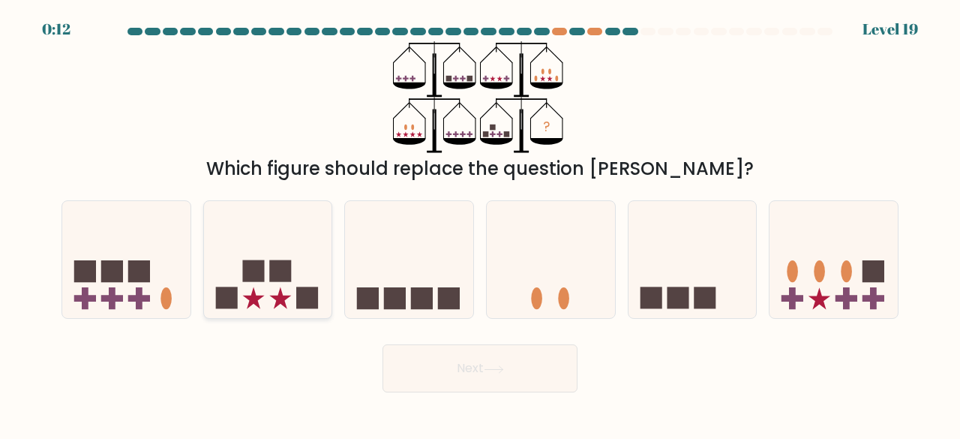
click at [286, 311] on icon at bounding box center [268, 259] width 128 height 106
click at [480, 223] on input "b." at bounding box center [480, 222] width 1 height 4
radio input "true"
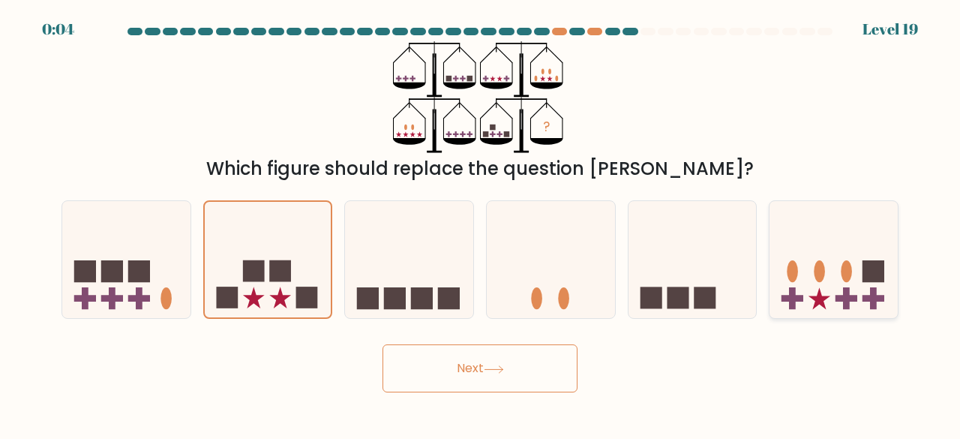
click at [814, 277] on ellipse at bounding box center [819, 271] width 11 height 22
click at [481, 223] on input "f." at bounding box center [480, 222] width 1 height 4
radio input "true"
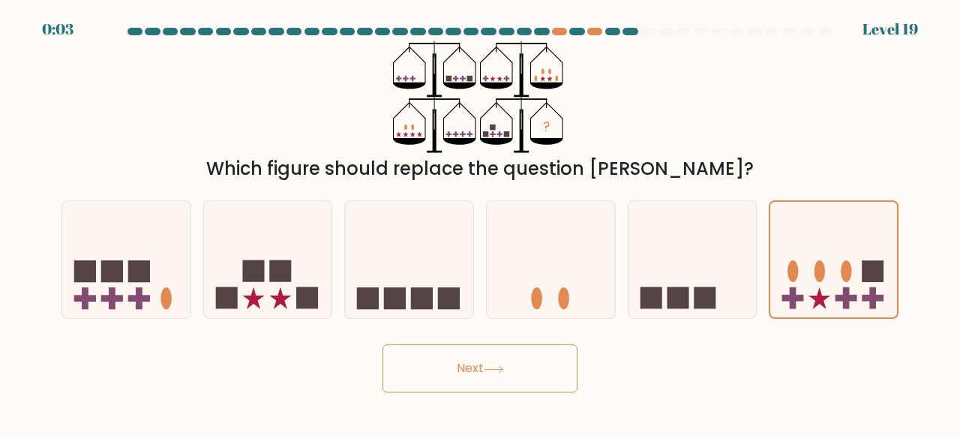
click at [476, 380] on button "Next" at bounding box center [479, 368] width 195 height 48
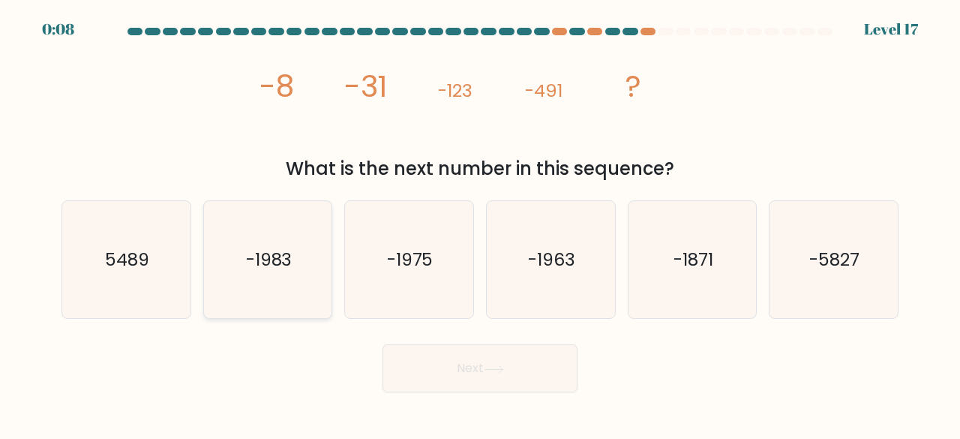
click at [264, 284] on icon "-1983" at bounding box center [268, 260] width 118 height 118
click at [480, 223] on input "b. -1983" at bounding box center [480, 222] width 1 height 4
radio input "true"
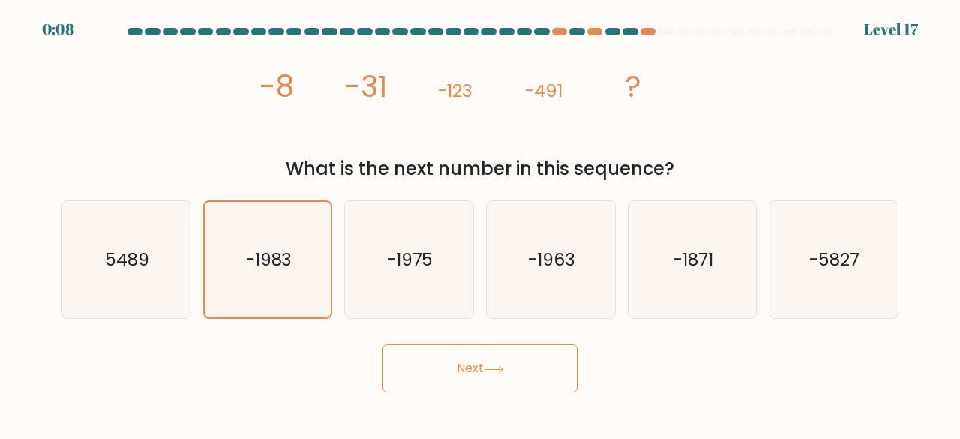
click at [482, 380] on button "Next" at bounding box center [479, 368] width 195 height 48
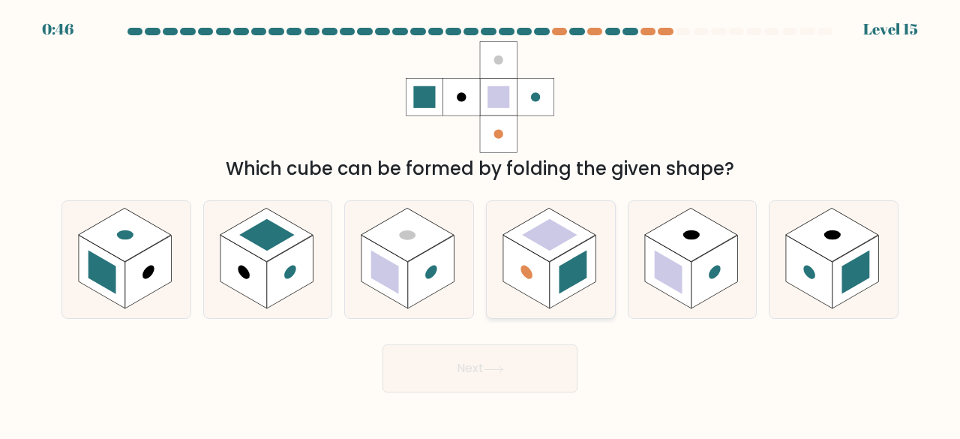
click at [556, 242] on rect at bounding box center [549, 235] width 55 height 32
click at [481, 223] on input "d." at bounding box center [480, 222] width 1 height 4
radio input "true"
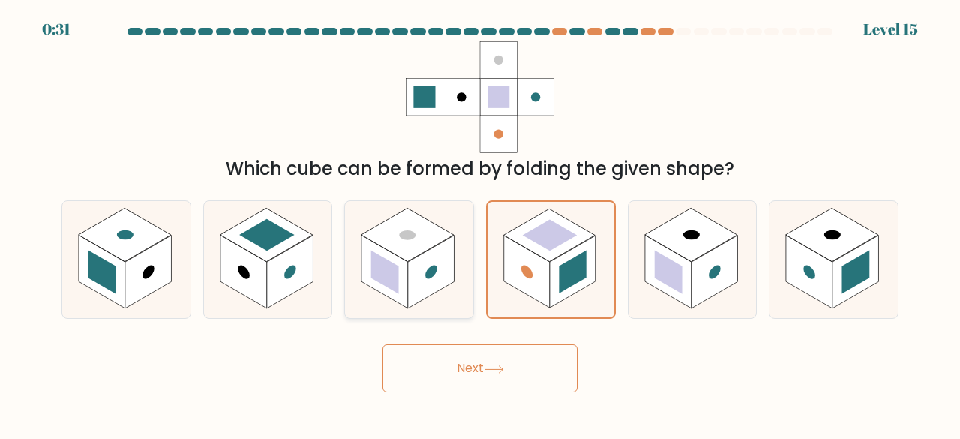
click at [430, 279] on rect at bounding box center [431, 271] width 46 height 73
click at [480, 223] on input "c." at bounding box center [480, 222] width 1 height 4
radio input "true"
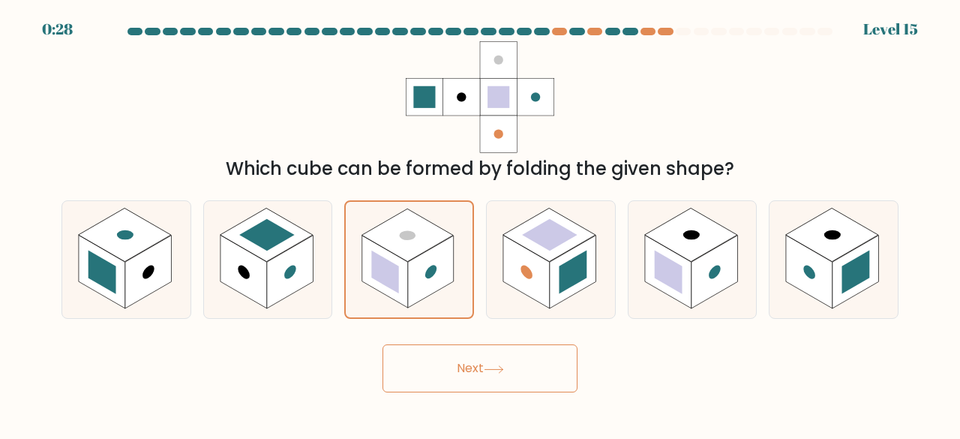
click at [478, 358] on button "Next" at bounding box center [479, 368] width 195 height 48
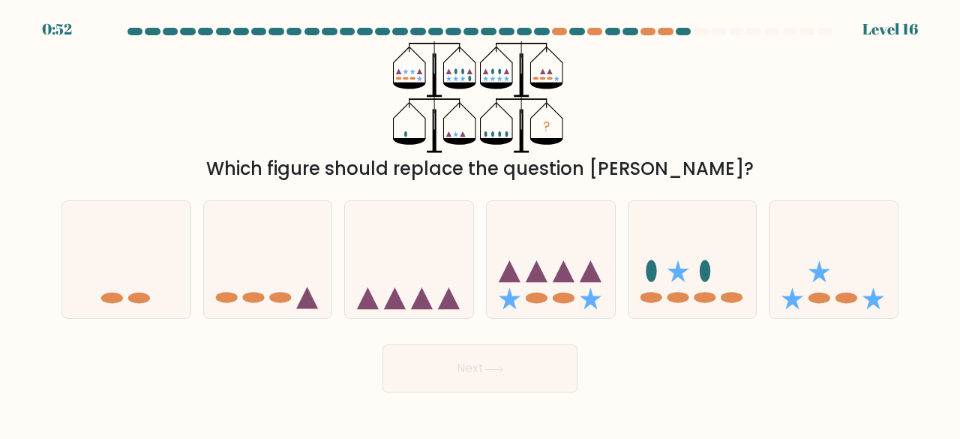
click at [489, 83] on icon at bounding box center [496, 85] width 33 height 7
click at [285, 260] on icon at bounding box center [268, 259] width 128 height 106
click at [480, 223] on input "b." at bounding box center [480, 222] width 1 height 4
radio input "true"
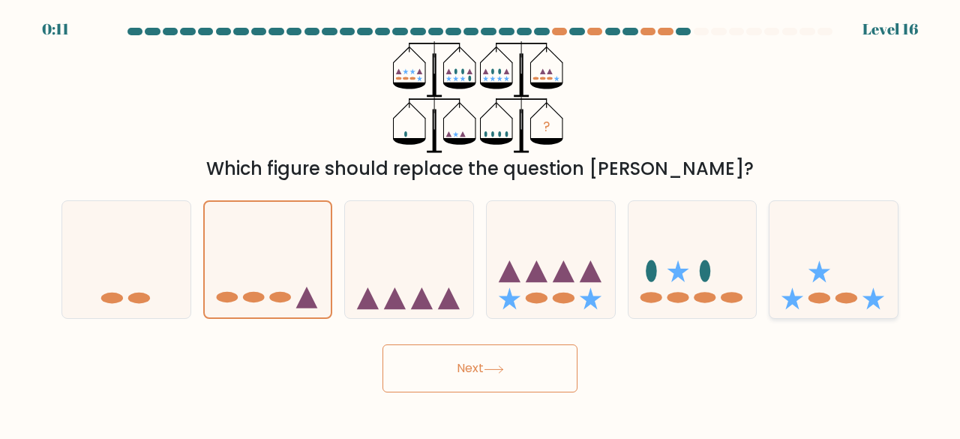
click at [835, 277] on icon at bounding box center [833, 259] width 128 height 106
click at [481, 223] on input "f." at bounding box center [480, 222] width 1 height 4
radio input "true"
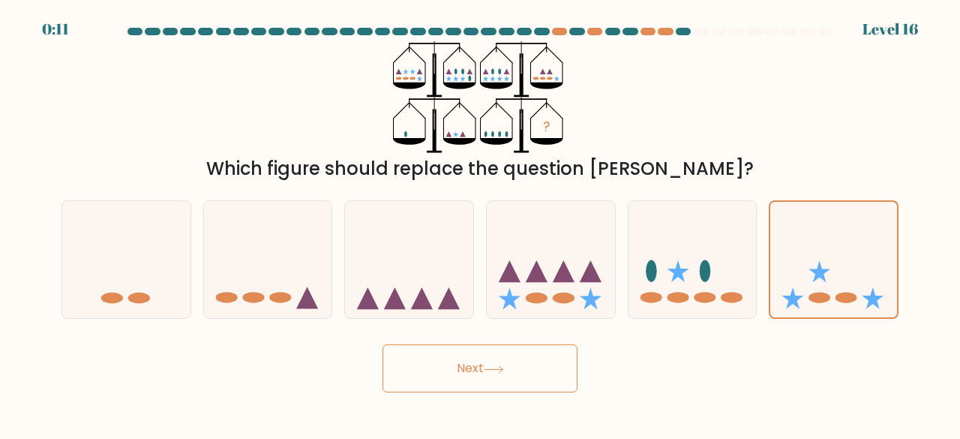
click at [478, 353] on button "Next" at bounding box center [479, 368] width 195 height 48
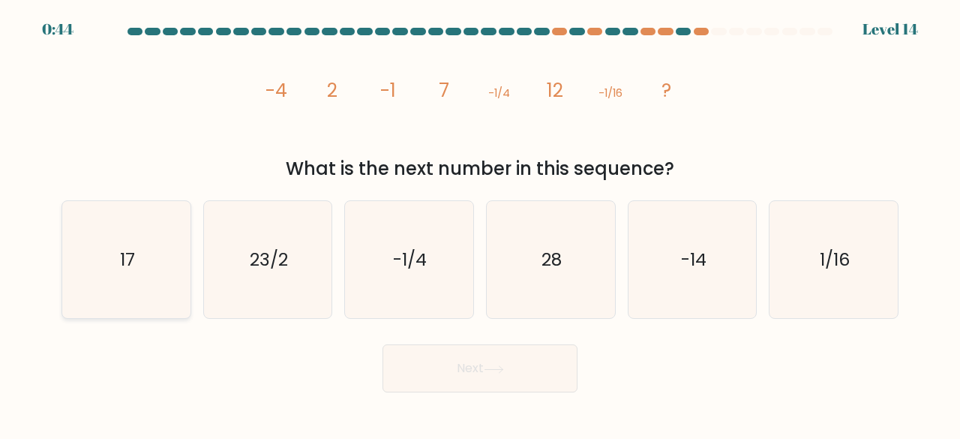
click at [150, 260] on icon "17" at bounding box center [126, 260] width 118 height 118
click at [480, 223] on input "a. 17" at bounding box center [480, 222] width 1 height 4
radio input "true"
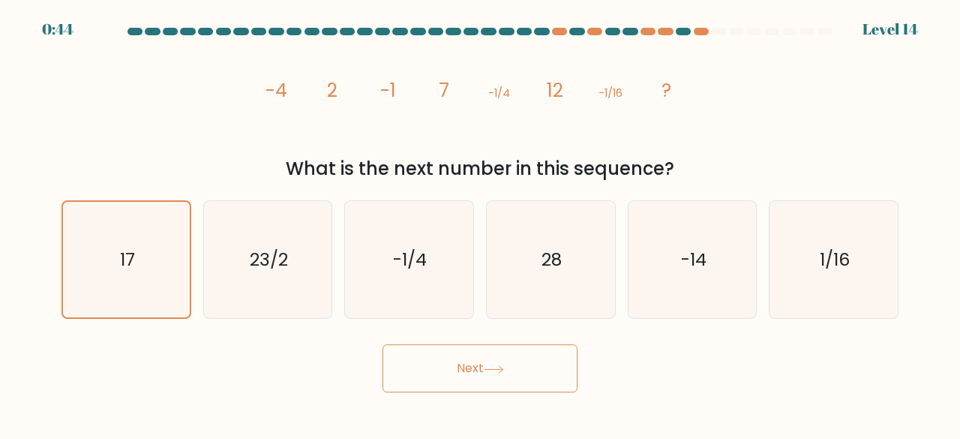
click at [408, 367] on button "Next" at bounding box center [479, 368] width 195 height 48
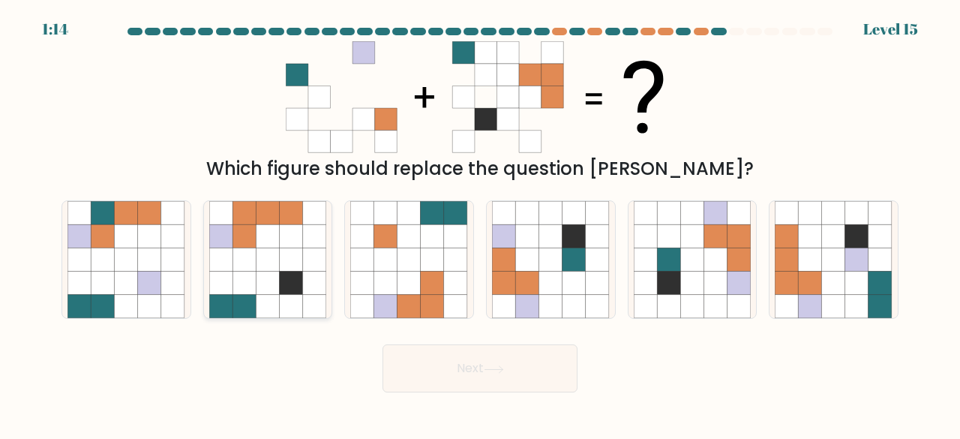
click at [268, 259] on icon at bounding box center [267, 259] width 23 height 23
click at [480, 223] on input "b." at bounding box center [480, 222] width 1 height 4
radio input "true"
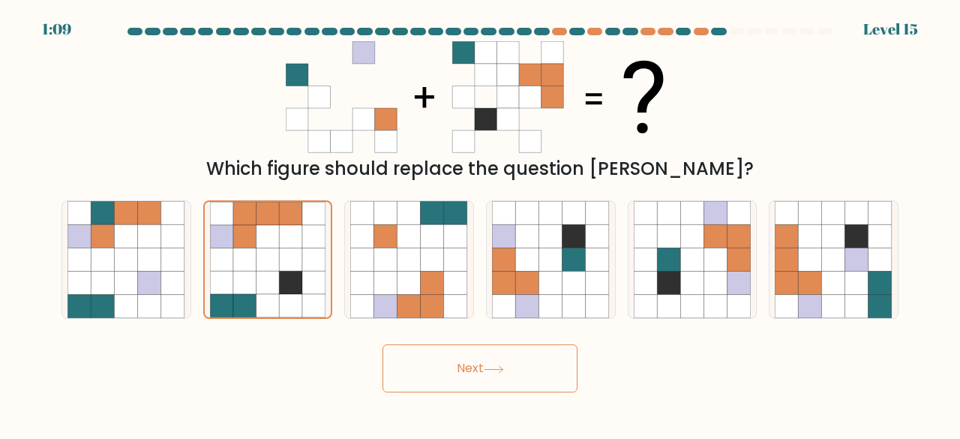
click at [511, 364] on button "Next" at bounding box center [479, 368] width 195 height 48
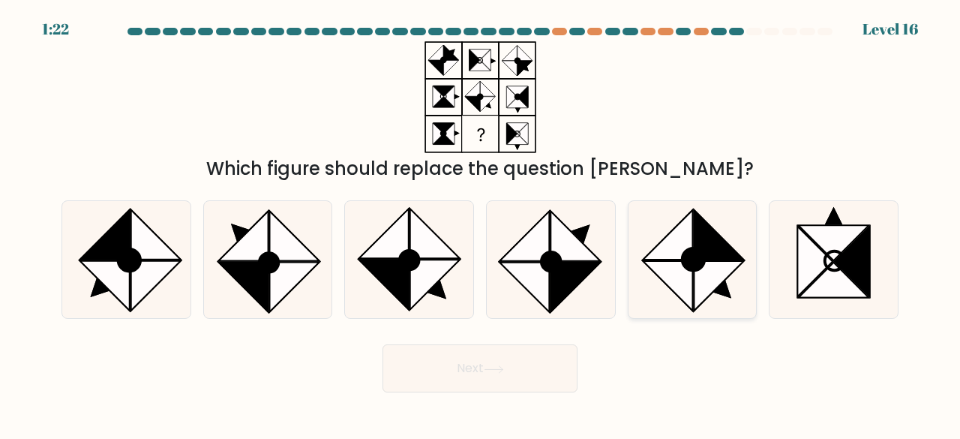
click at [682, 265] on ellipse at bounding box center [692, 259] width 31 height 31
click at [481, 223] on input "e." at bounding box center [480, 222] width 1 height 4
radio input "true"
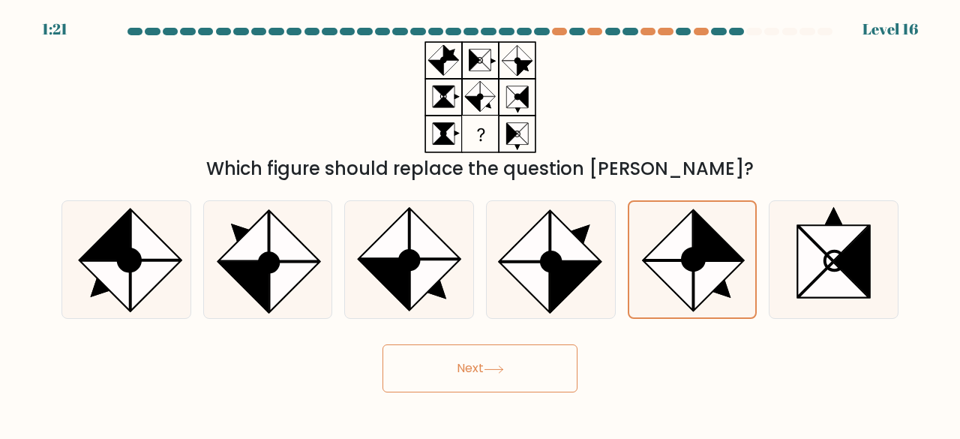
click at [445, 360] on button "Next" at bounding box center [479, 368] width 195 height 48
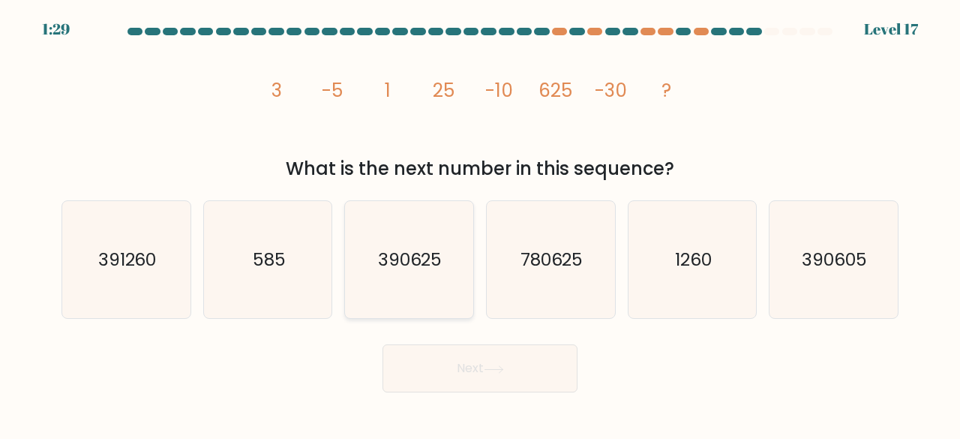
click at [391, 270] on text "390625" at bounding box center [410, 259] width 64 height 25
click at [480, 223] on input "c. 390625" at bounding box center [480, 222] width 1 height 4
radio input "true"
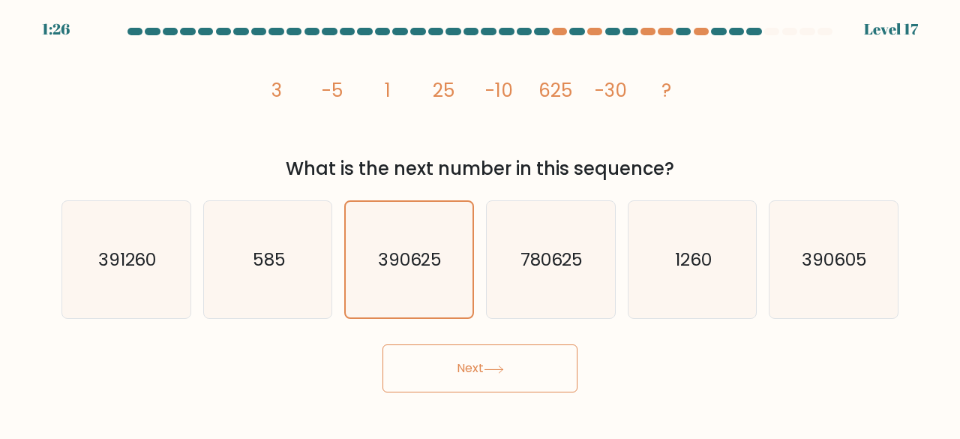
click at [426, 345] on button "Next" at bounding box center [479, 368] width 195 height 48
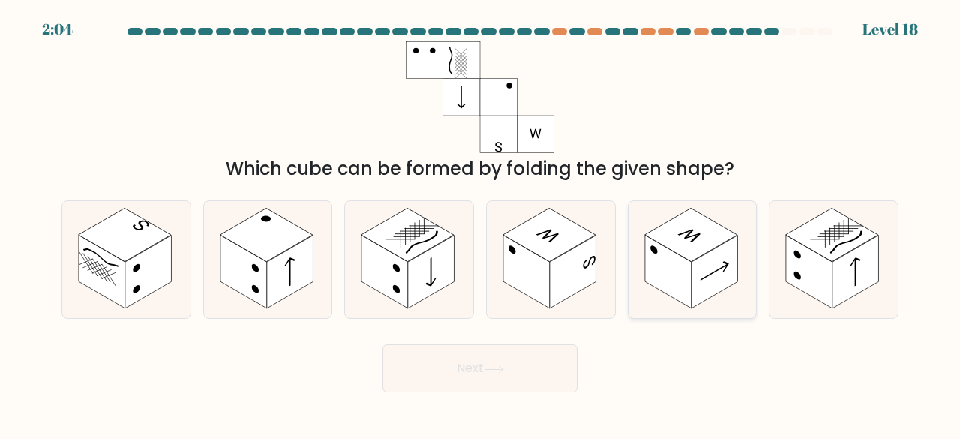
click at [709, 262] on rect at bounding box center [714, 271] width 46 height 73
click at [481, 223] on input "e." at bounding box center [480, 222] width 1 height 4
radio input "true"
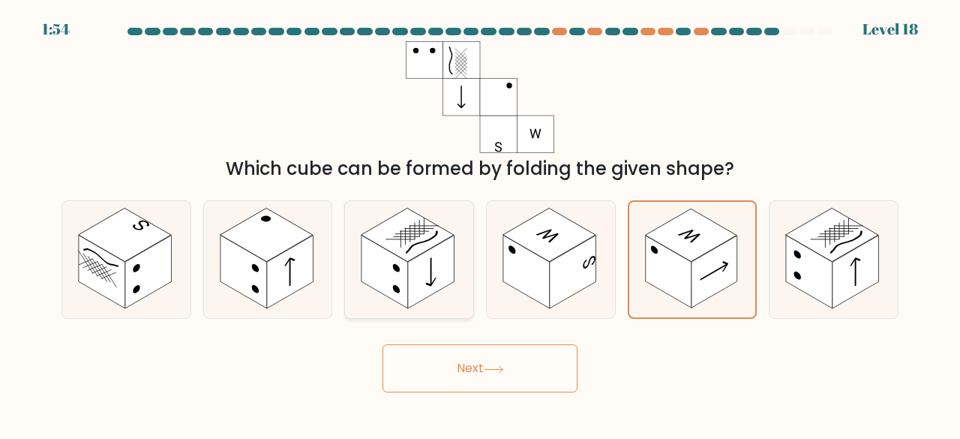
click at [409, 284] on rect at bounding box center [431, 271] width 46 height 73
click at [480, 223] on input "c." at bounding box center [480, 222] width 1 height 4
radio input "true"
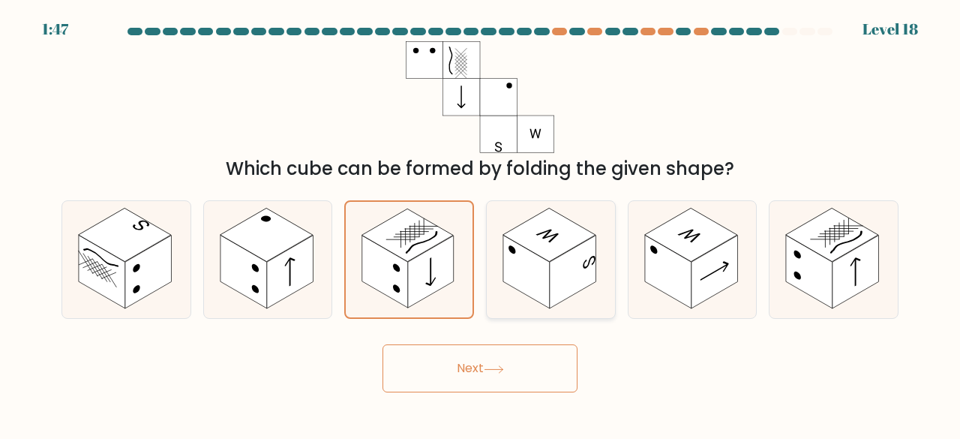
click at [572, 302] on icon at bounding box center [551, 260] width 128 height 118
click at [481, 223] on input "d." at bounding box center [480, 222] width 1 height 4
radio input "true"
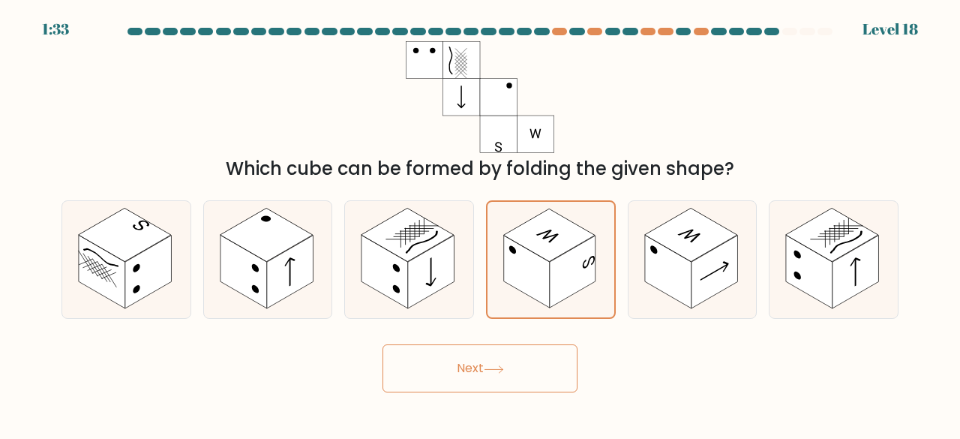
click at [440, 360] on button "Next" at bounding box center [479, 368] width 195 height 48
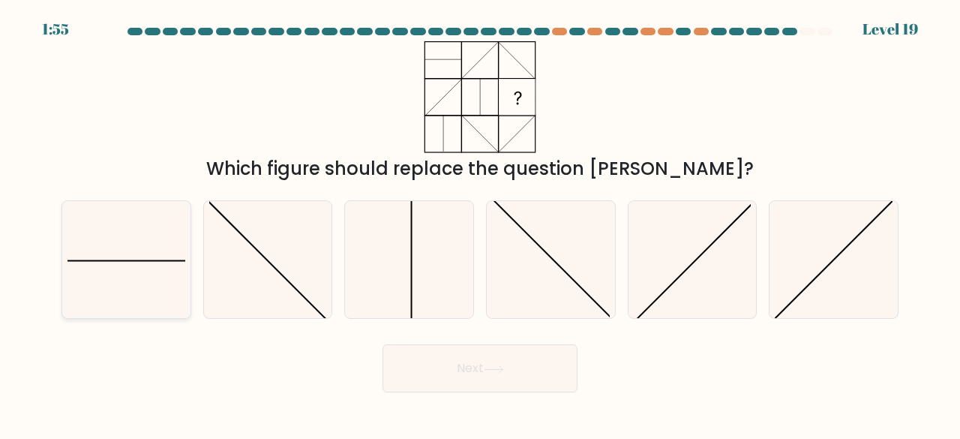
click at [126, 250] on icon at bounding box center [126, 260] width 118 height 118
click at [480, 223] on input "a." at bounding box center [480, 222] width 1 height 4
radio input "true"
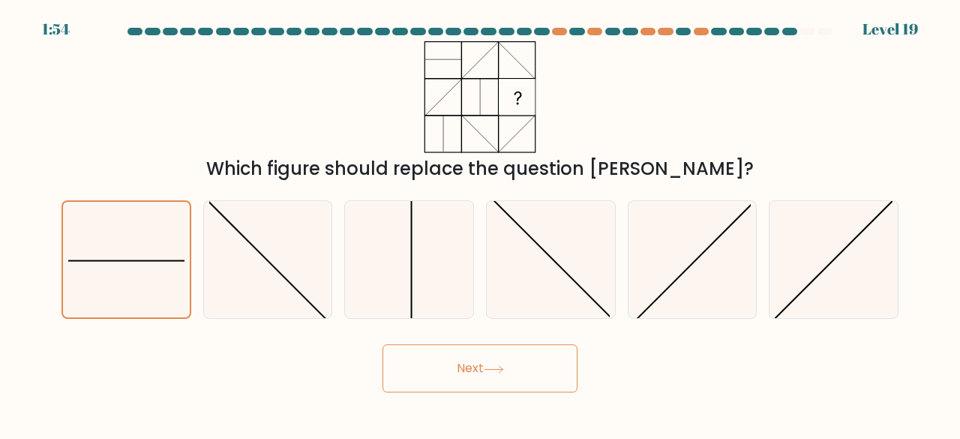
click at [439, 376] on button "Next" at bounding box center [479, 368] width 195 height 48
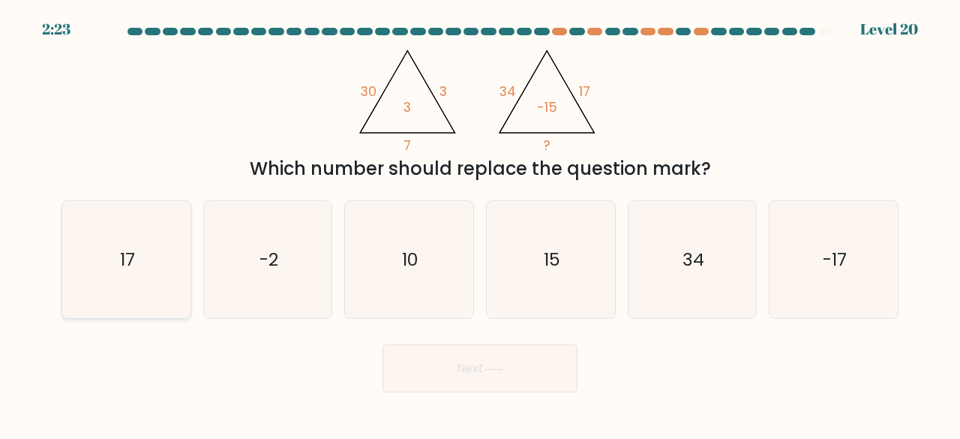
click at [165, 268] on icon "17" at bounding box center [126, 260] width 118 height 118
click at [480, 223] on input "a. 17" at bounding box center [480, 222] width 1 height 4
radio input "true"
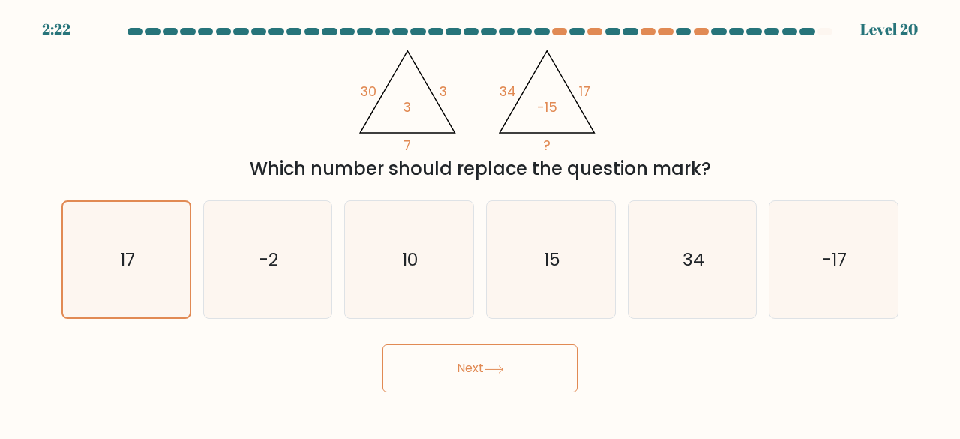
click at [413, 355] on button "Next" at bounding box center [479, 368] width 195 height 48
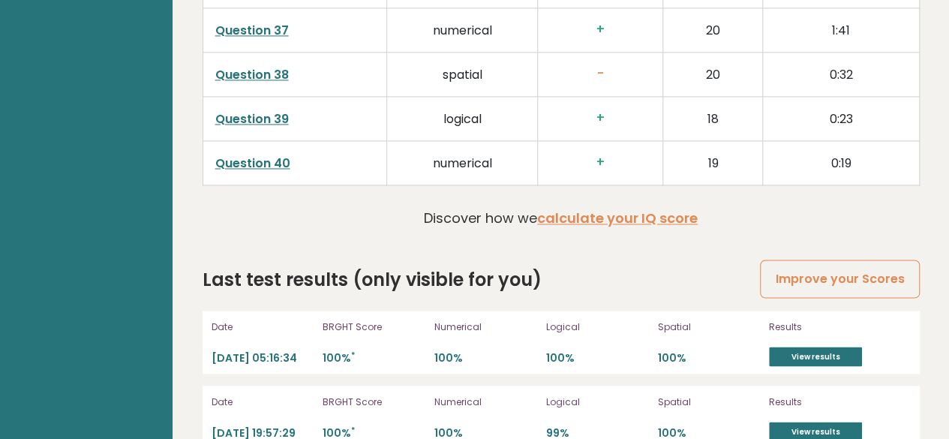
scroll to position [3982, 0]
click at [781, 347] on link "View results" at bounding box center [815, 356] width 93 height 19
